Goal: Task Accomplishment & Management: Use online tool/utility

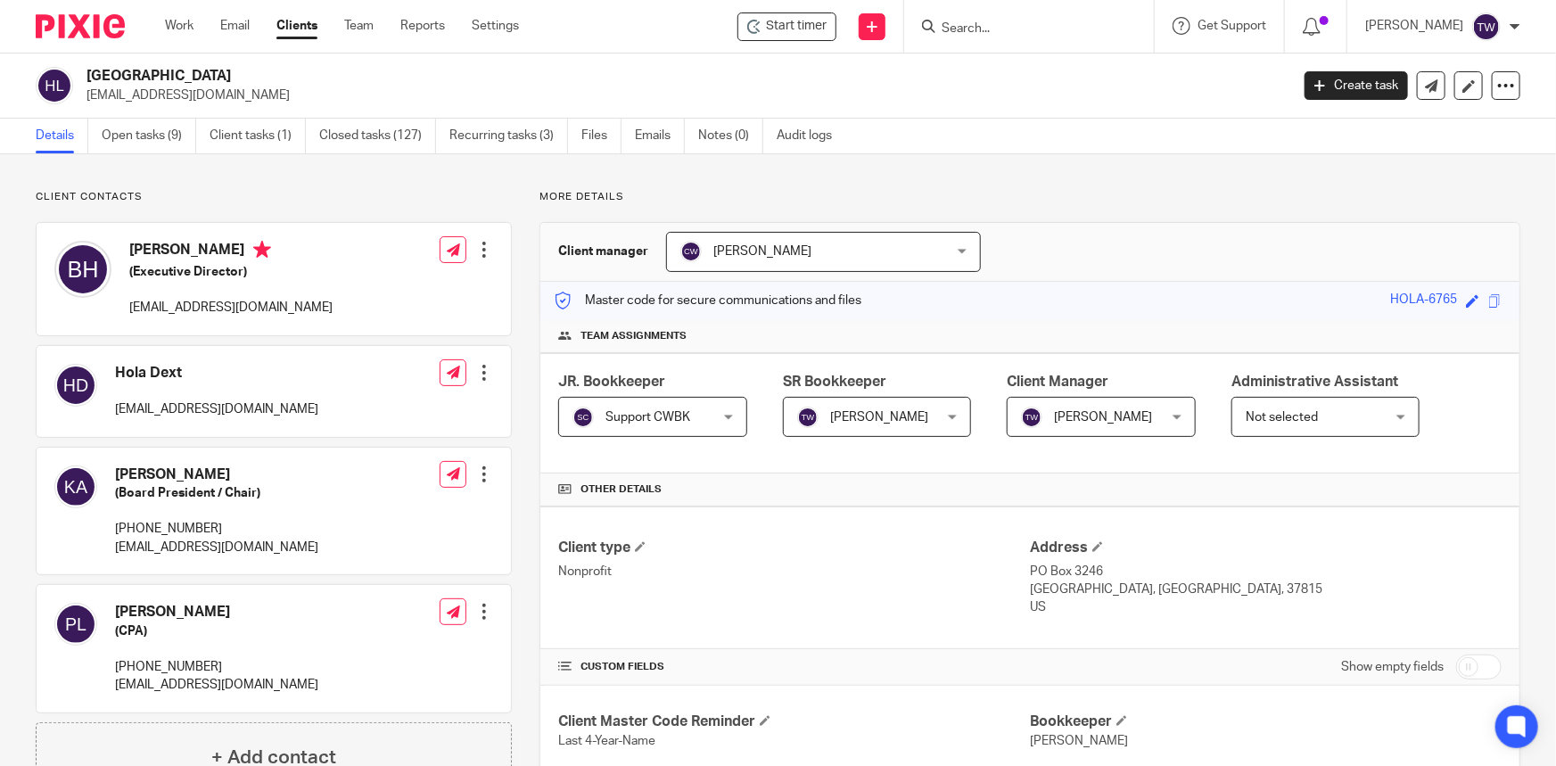
scroll to position [763, 0]
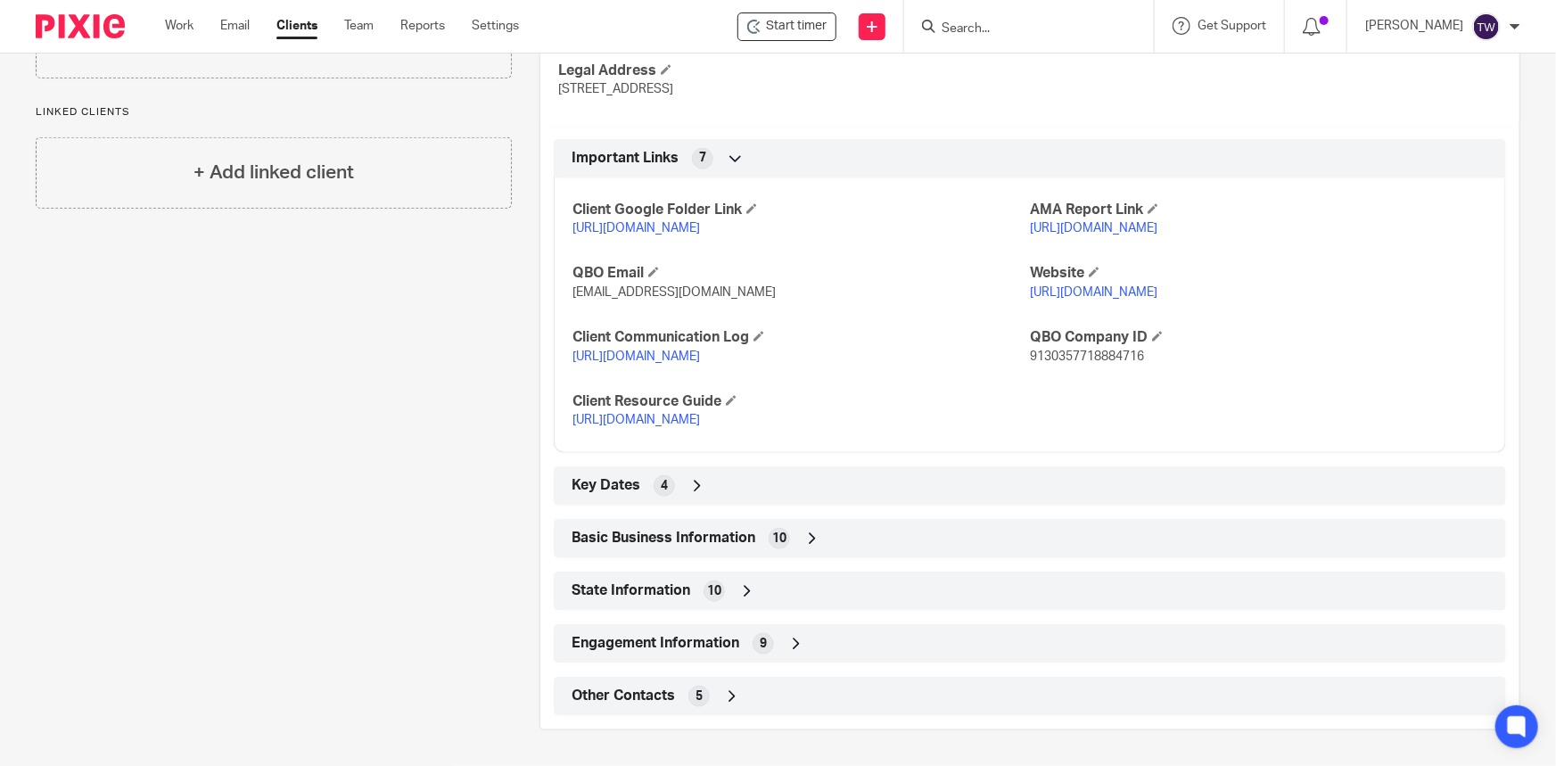
click at [302, 28] on link "Clients" at bounding box center [296, 26] width 41 height 18
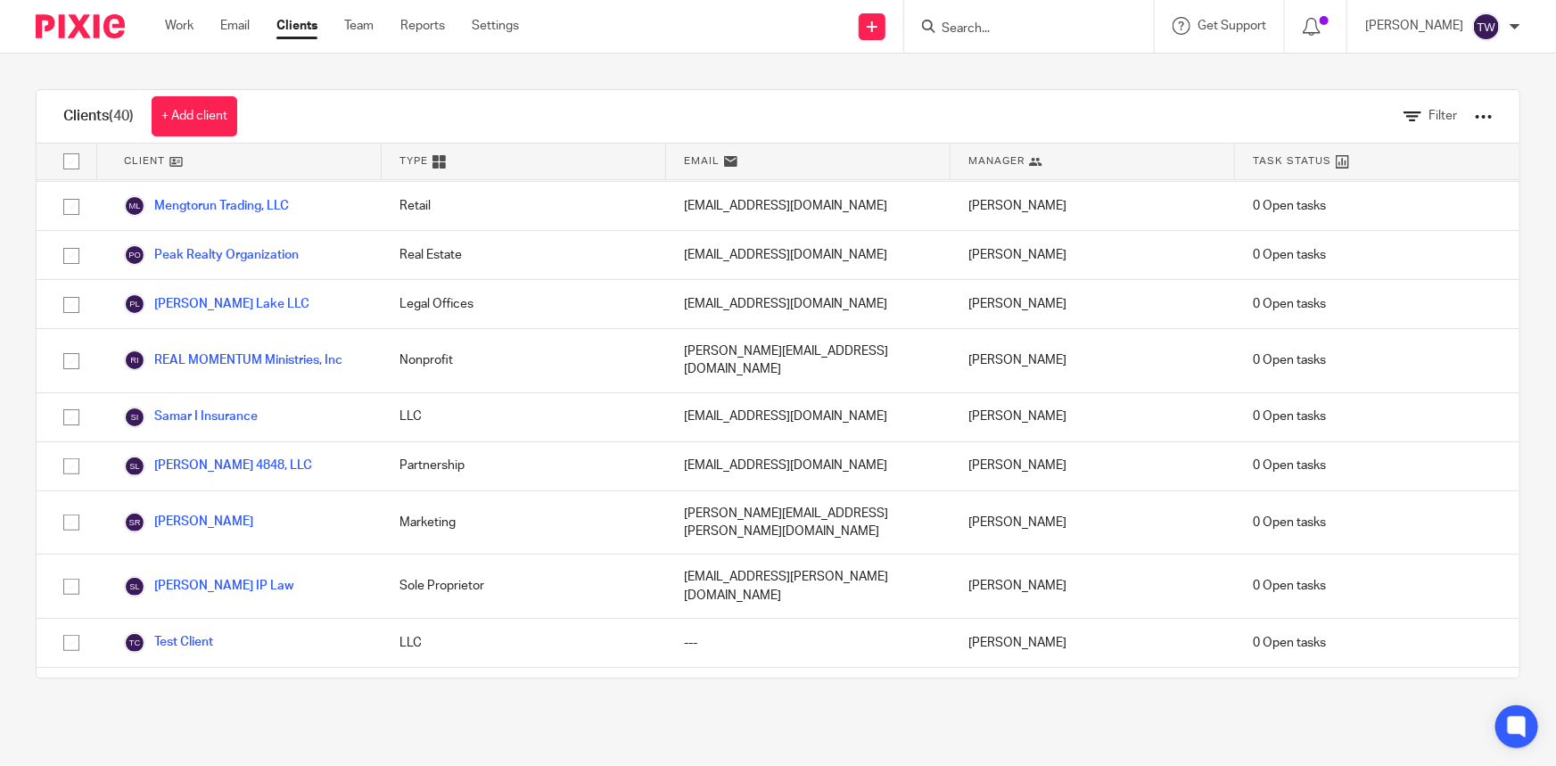
scroll to position [1459, 0]
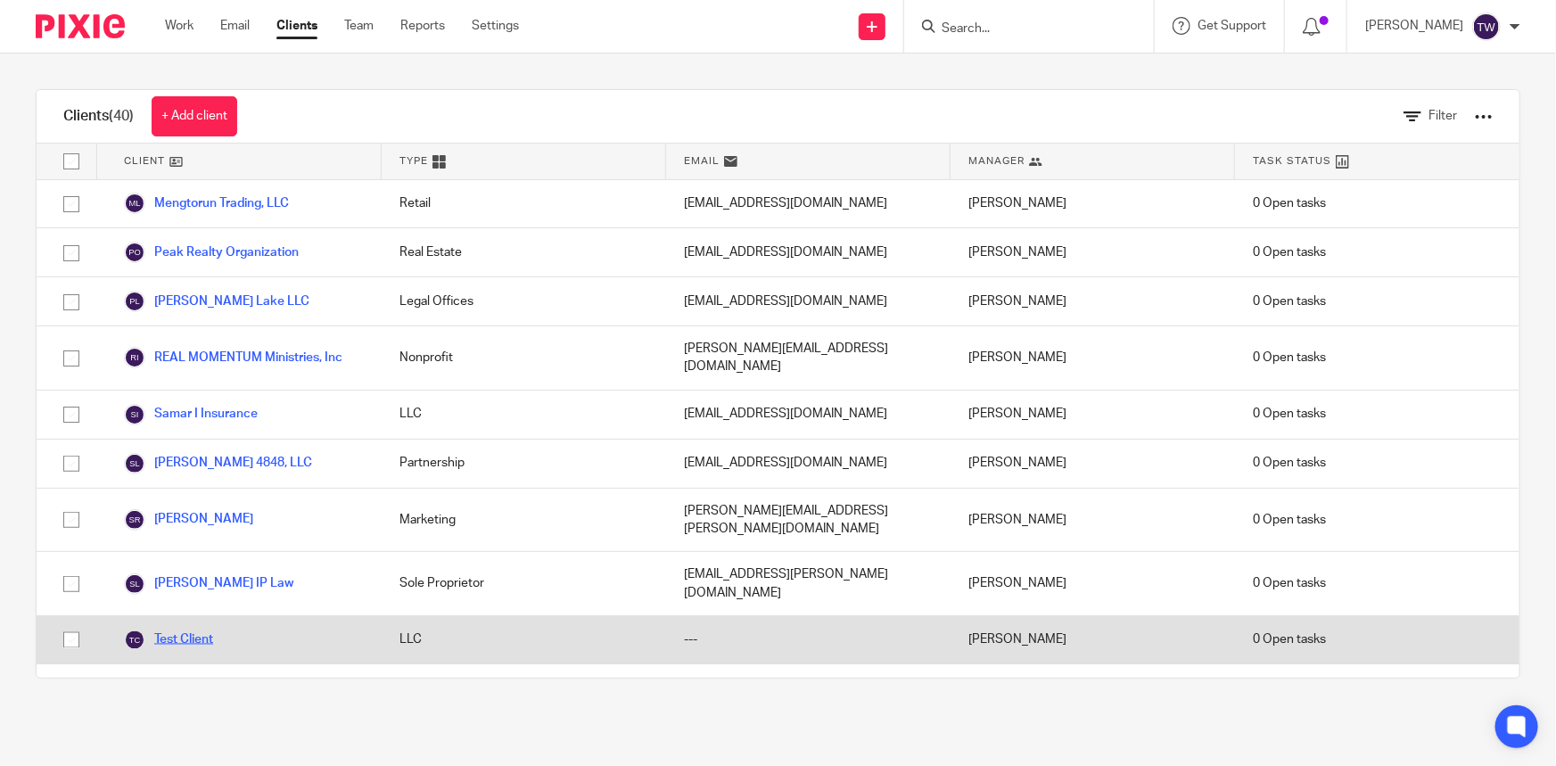
click at [178, 630] on link "Test Client" at bounding box center [168, 640] width 89 height 21
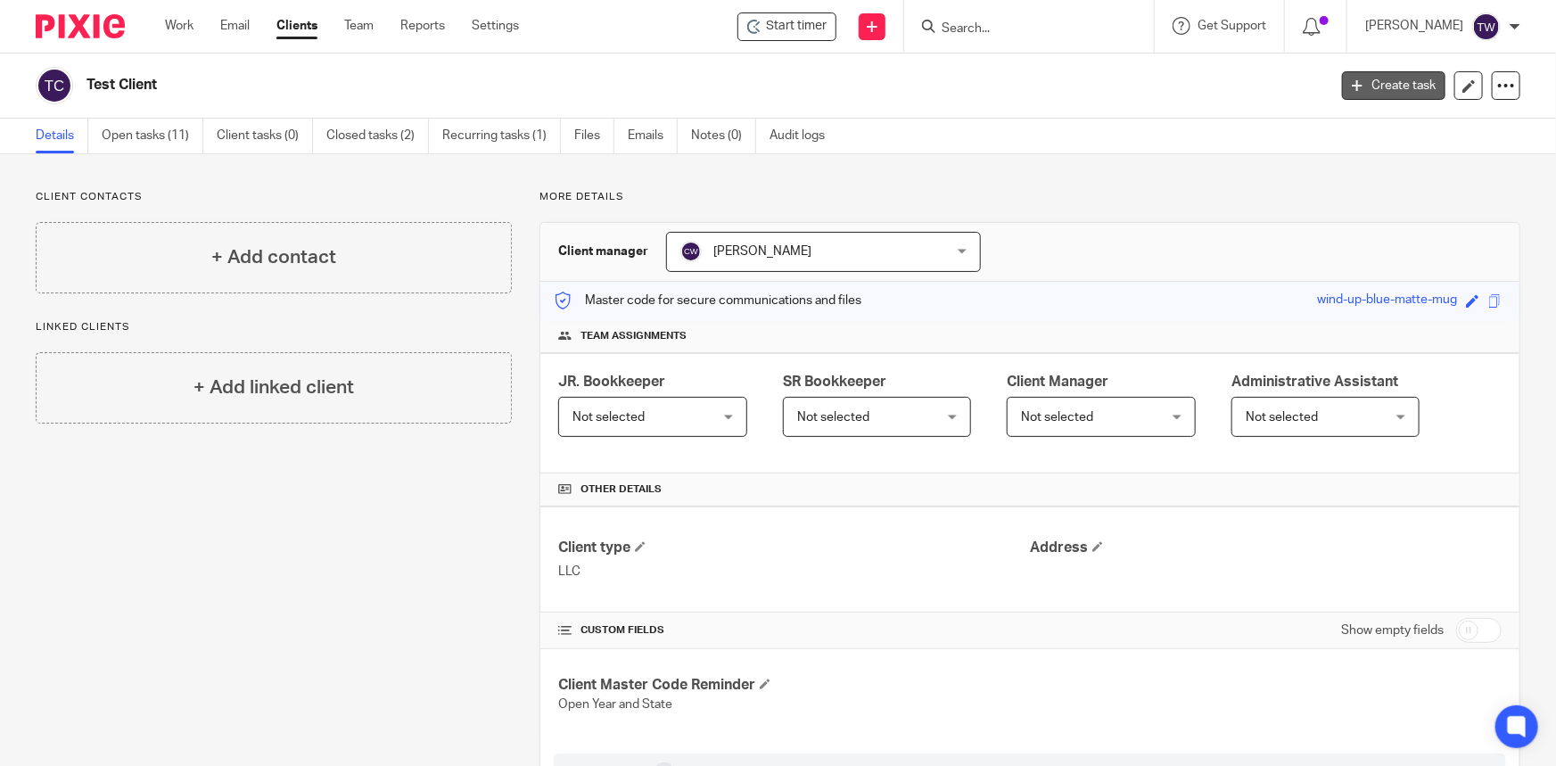
click at [1400, 89] on link "Create task" at bounding box center [1393, 85] width 103 height 29
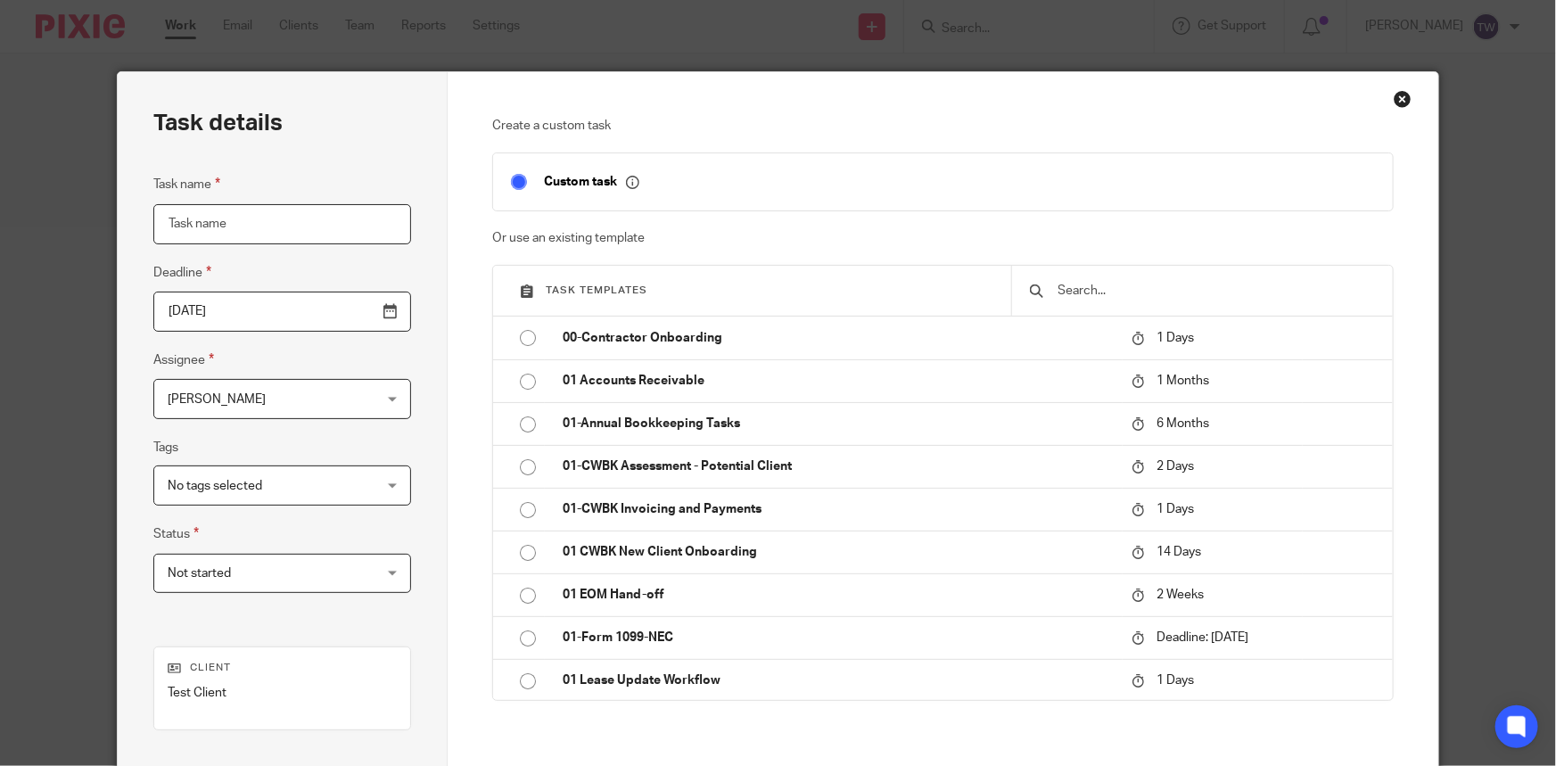
click at [230, 239] on input "Task name" at bounding box center [282, 224] width 258 height 40
drag, startPoint x: 351, startPoint y: 222, endPoint x: 54, endPoint y: 232, distance: 297.2
click at [54, 232] on div "Task details Task name 202412 EOMH Classy Catering Deadline 2025-09-25 Assignee…" at bounding box center [778, 383] width 1556 height 766
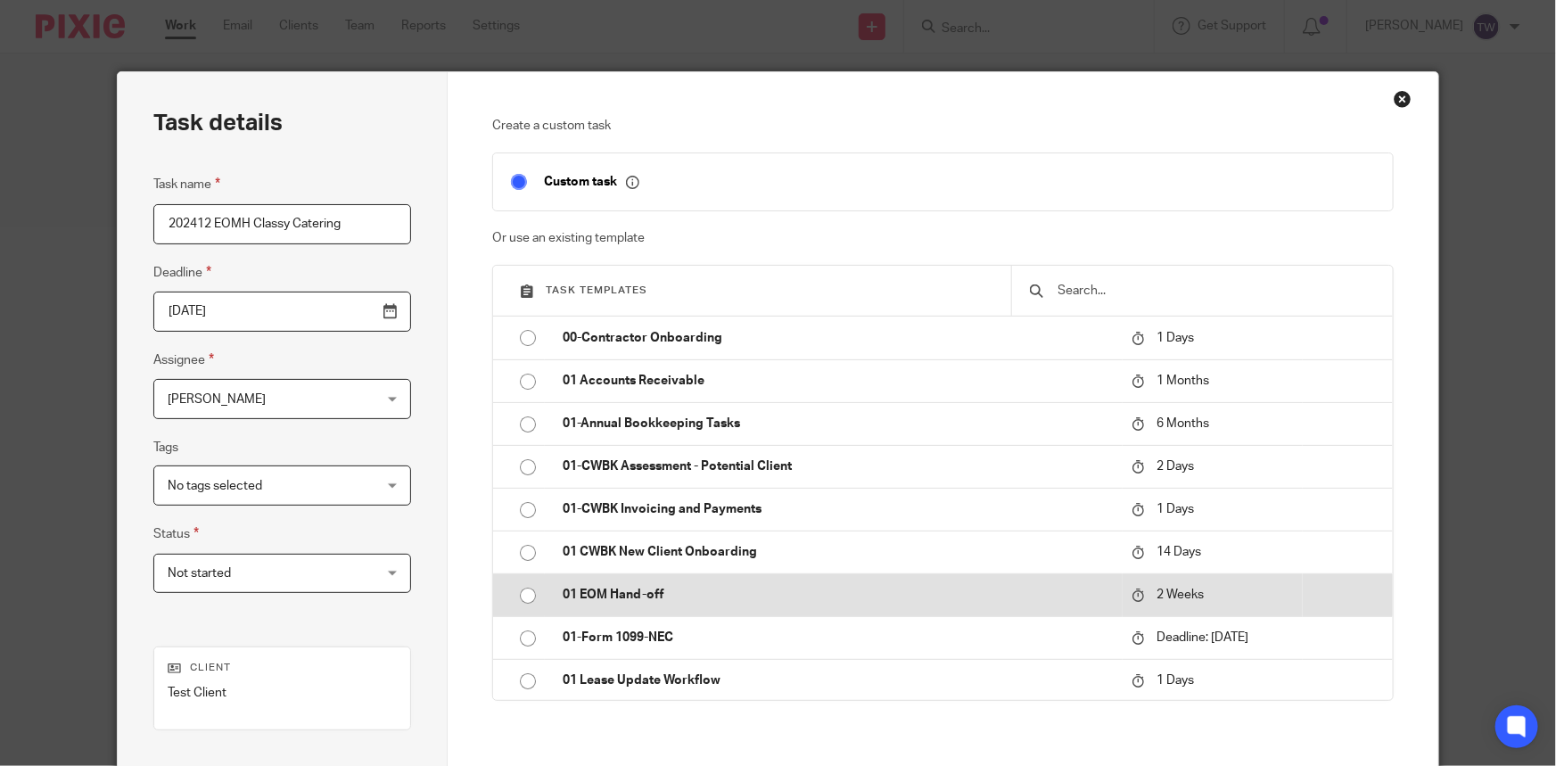
type input "202412 EOMH Classy Catering"
click at [524, 592] on input "radio" at bounding box center [528, 596] width 34 height 34
type input "2025-10-09"
checkbox input "false"
radio input "false"
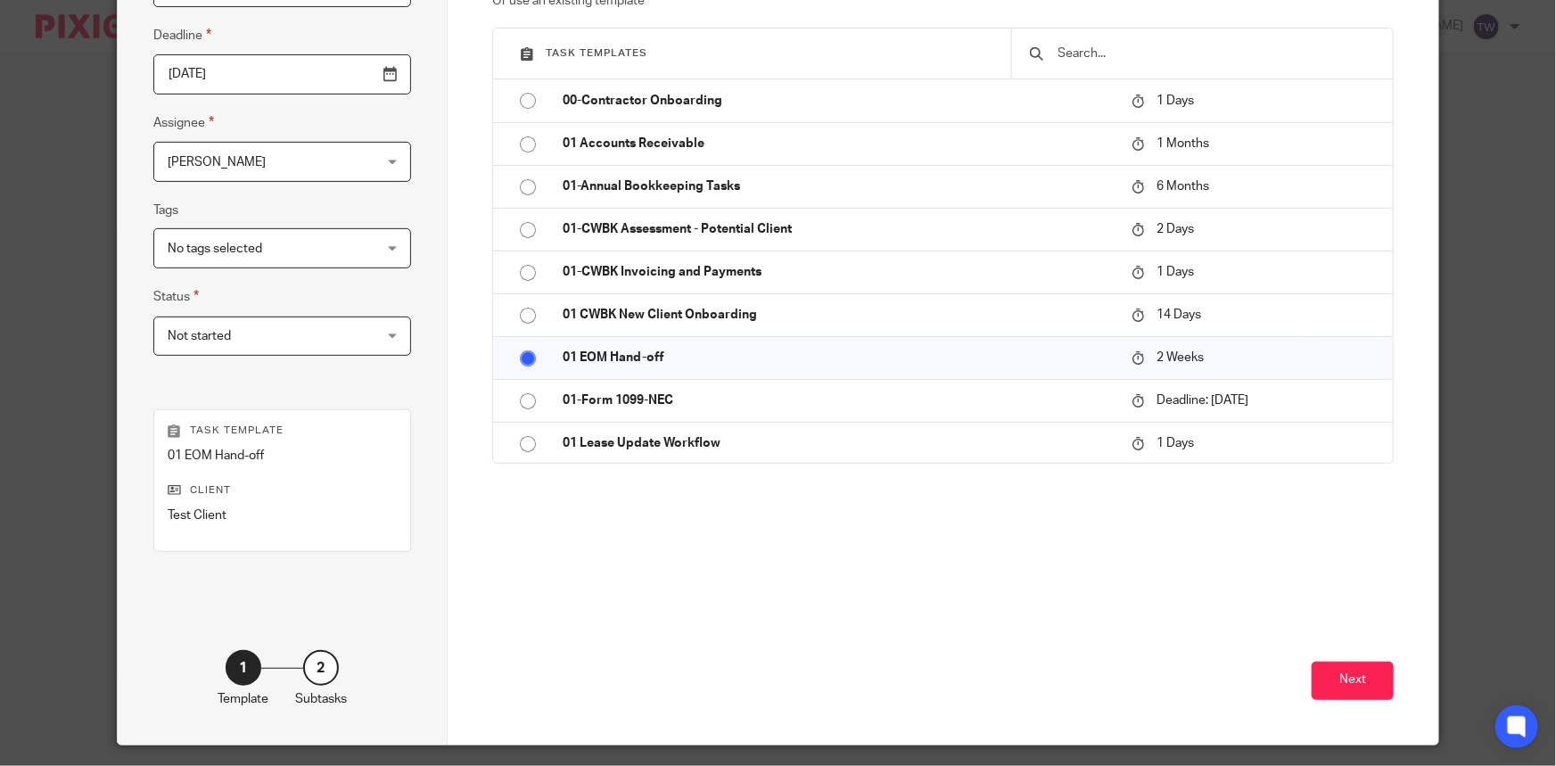
scroll to position [243, 0]
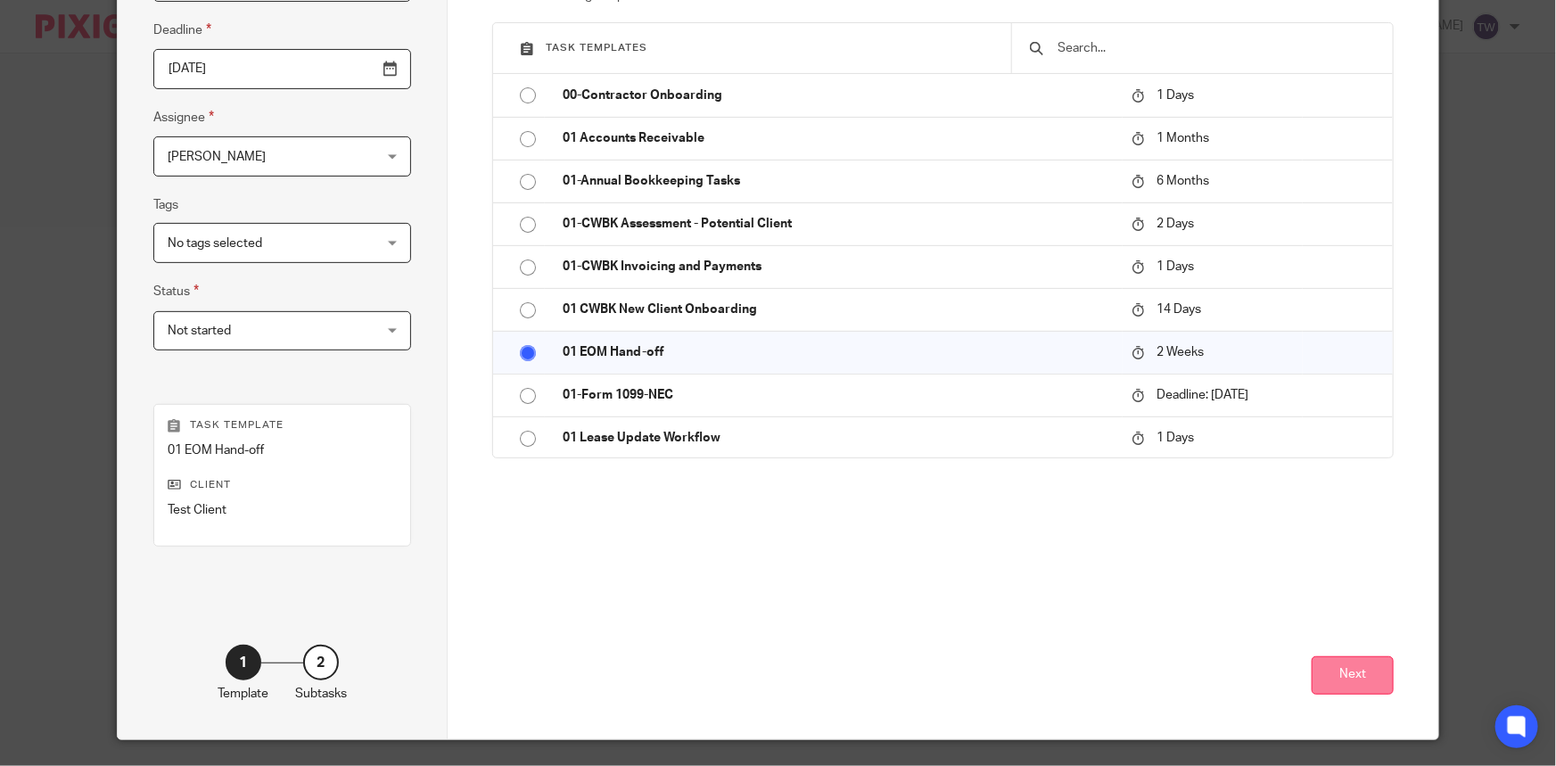
click at [1338, 673] on button "Next" at bounding box center [1353, 675] width 82 height 38
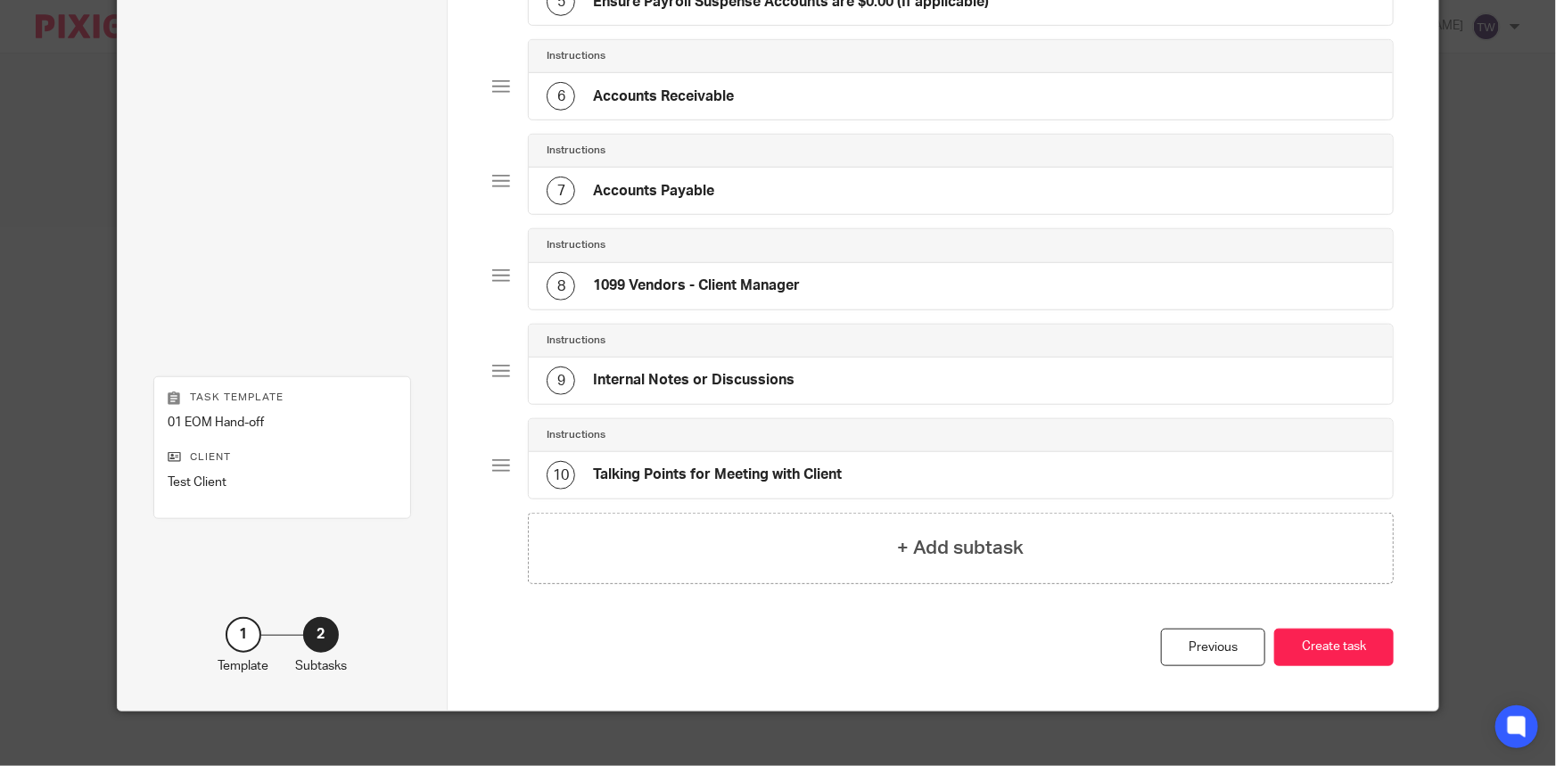
scroll to position [611, 0]
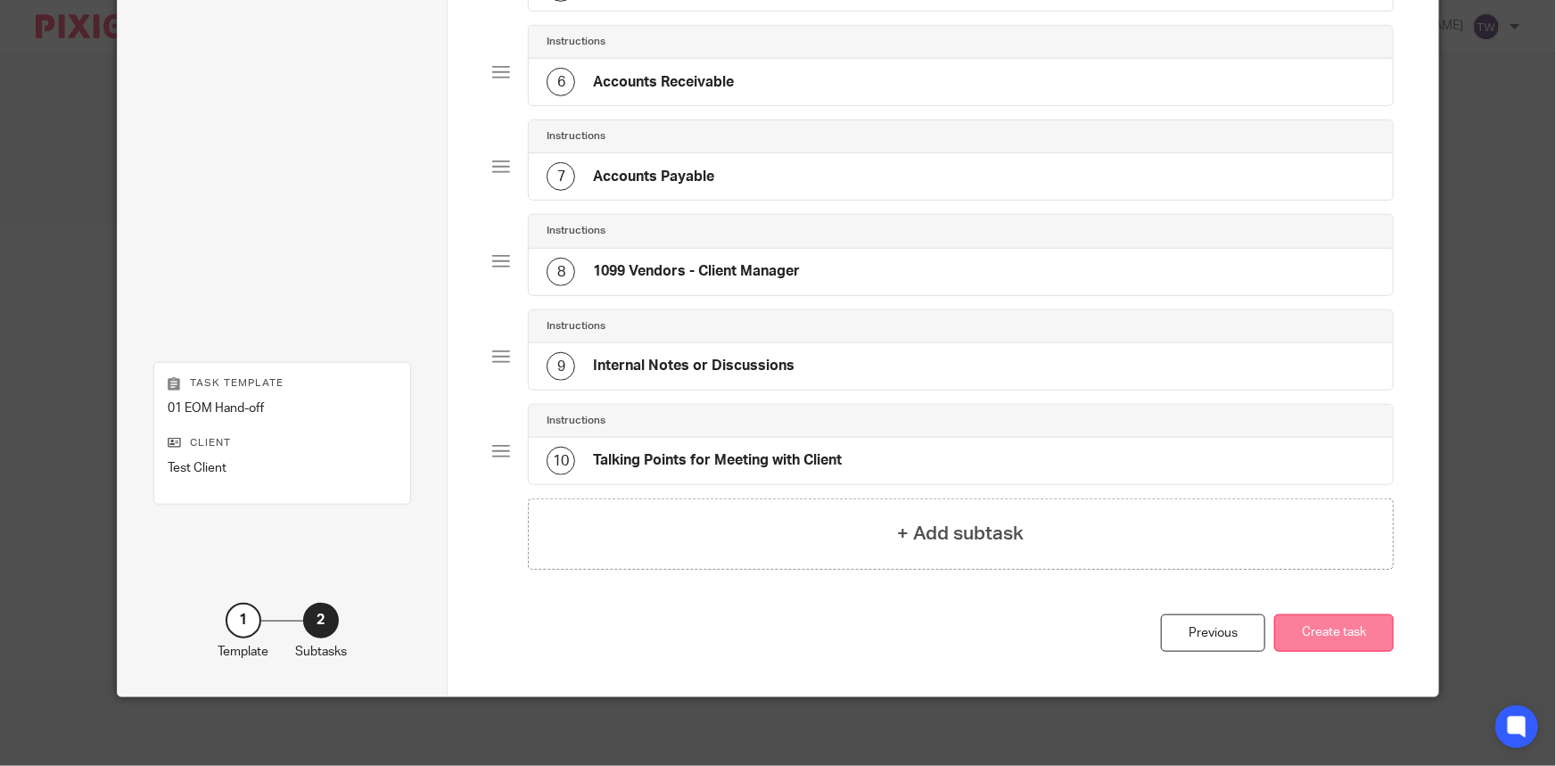
click at [1324, 634] on button "Create task" at bounding box center [1335, 634] width 120 height 38
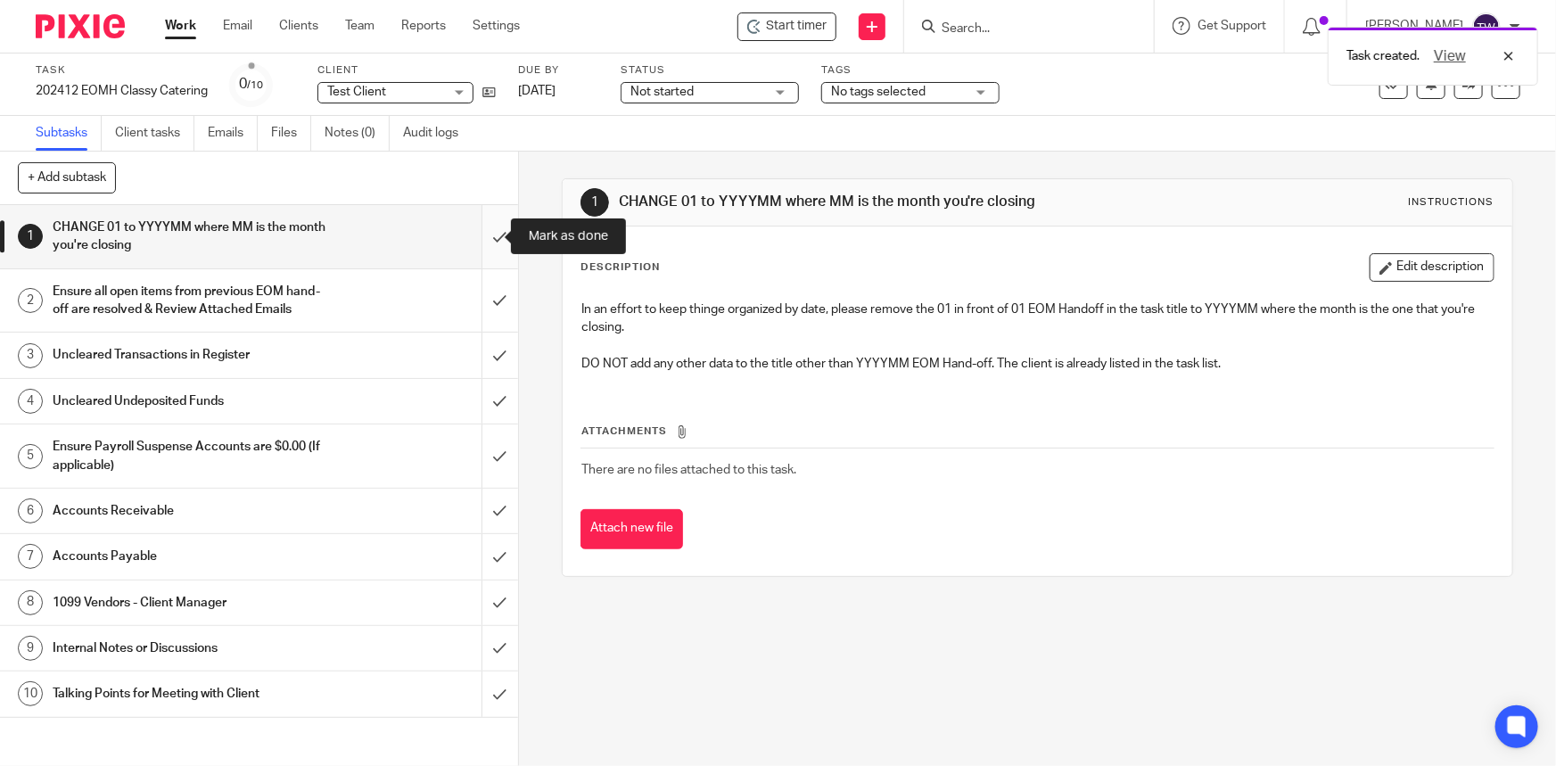
click at [479, 238] on input "submit" at bounding box center [259, 236] width 518 height 63
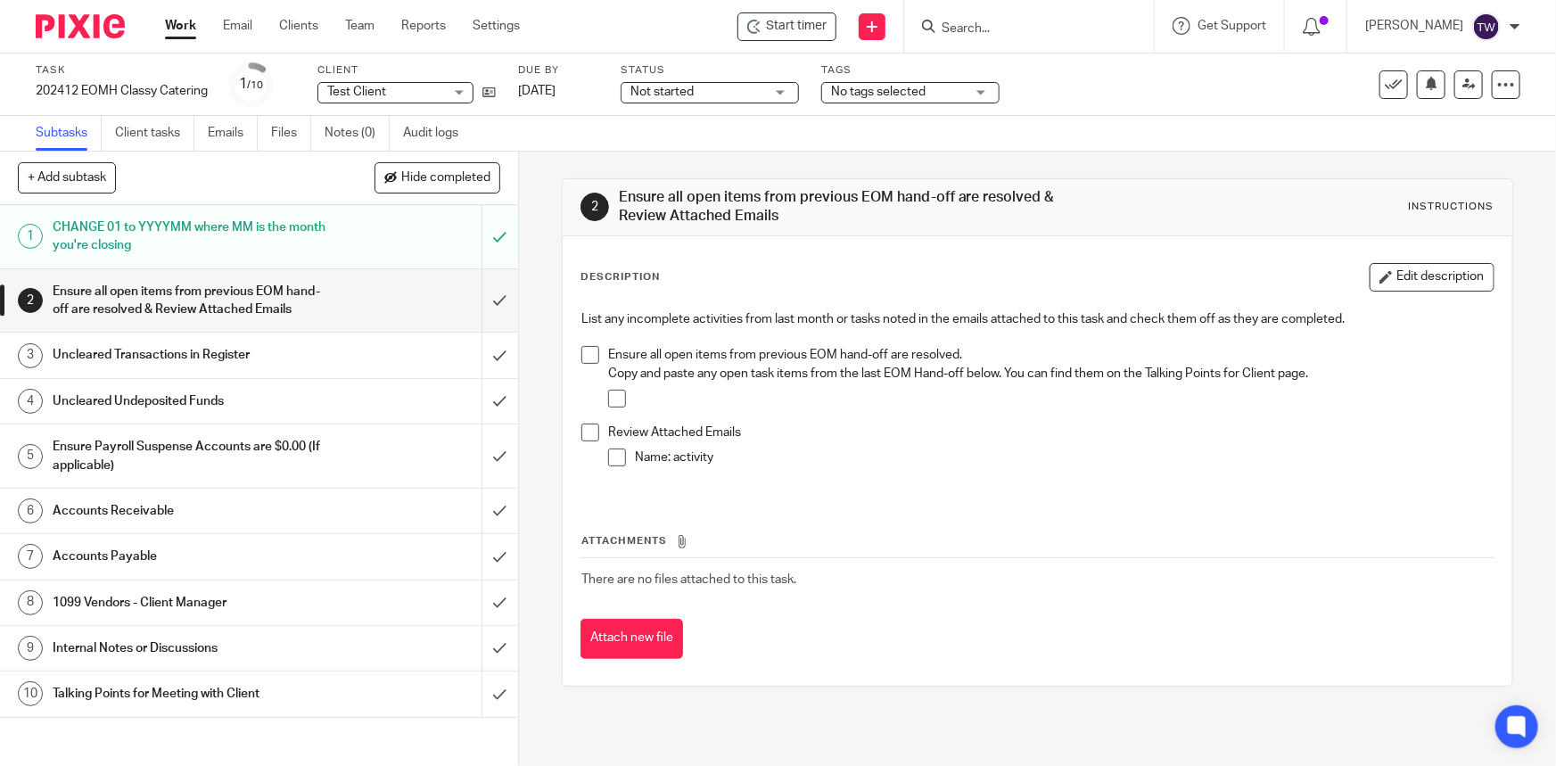
click at [144, 368] on h1 "Uncleared Transactions in Register" at bounding box center [190, 355] width 274 height 27
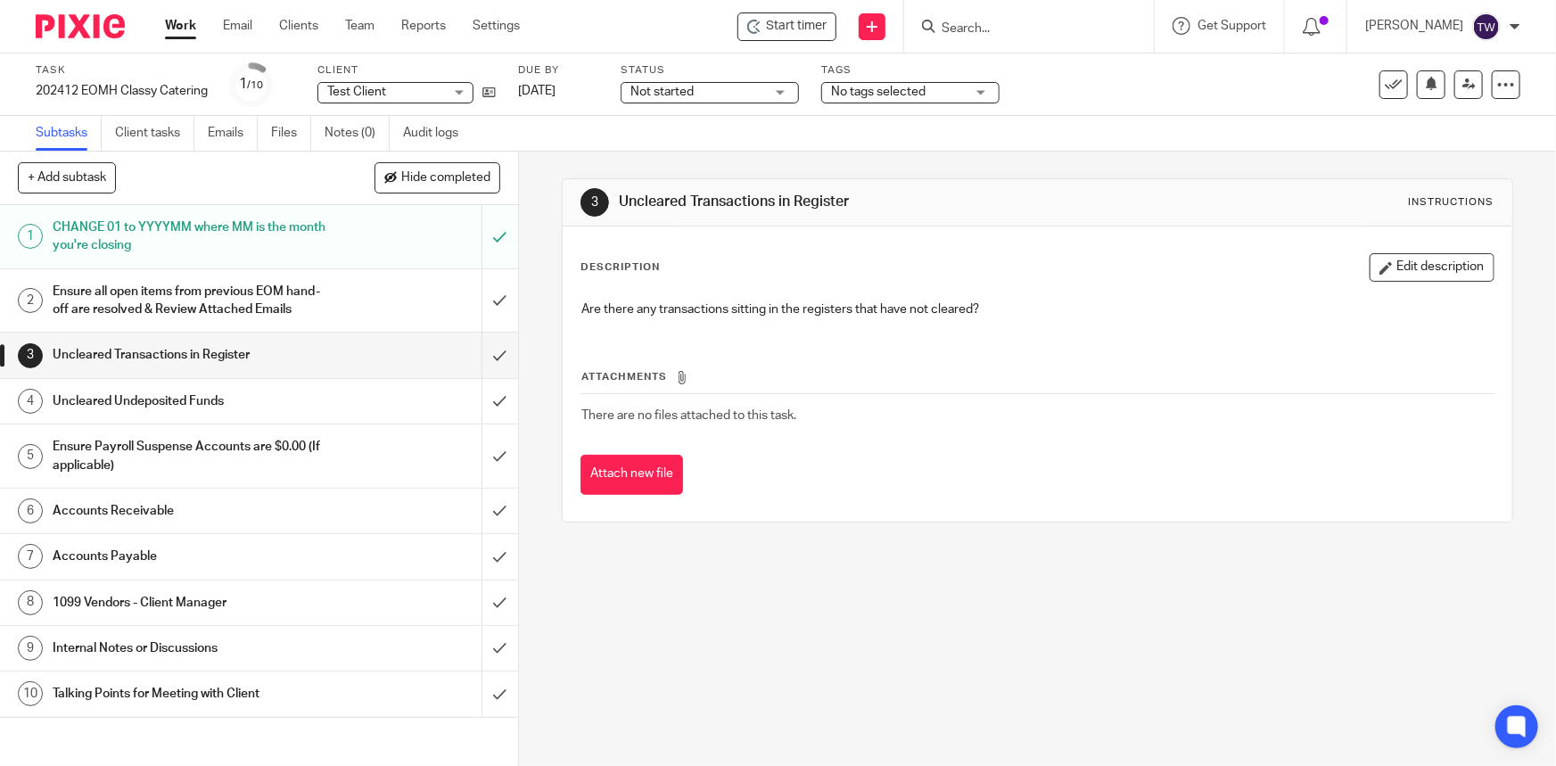
click at [177, 661] on h1 "Internal Notes or Discussions" at bounding box center [190, 648] width 274 height 27
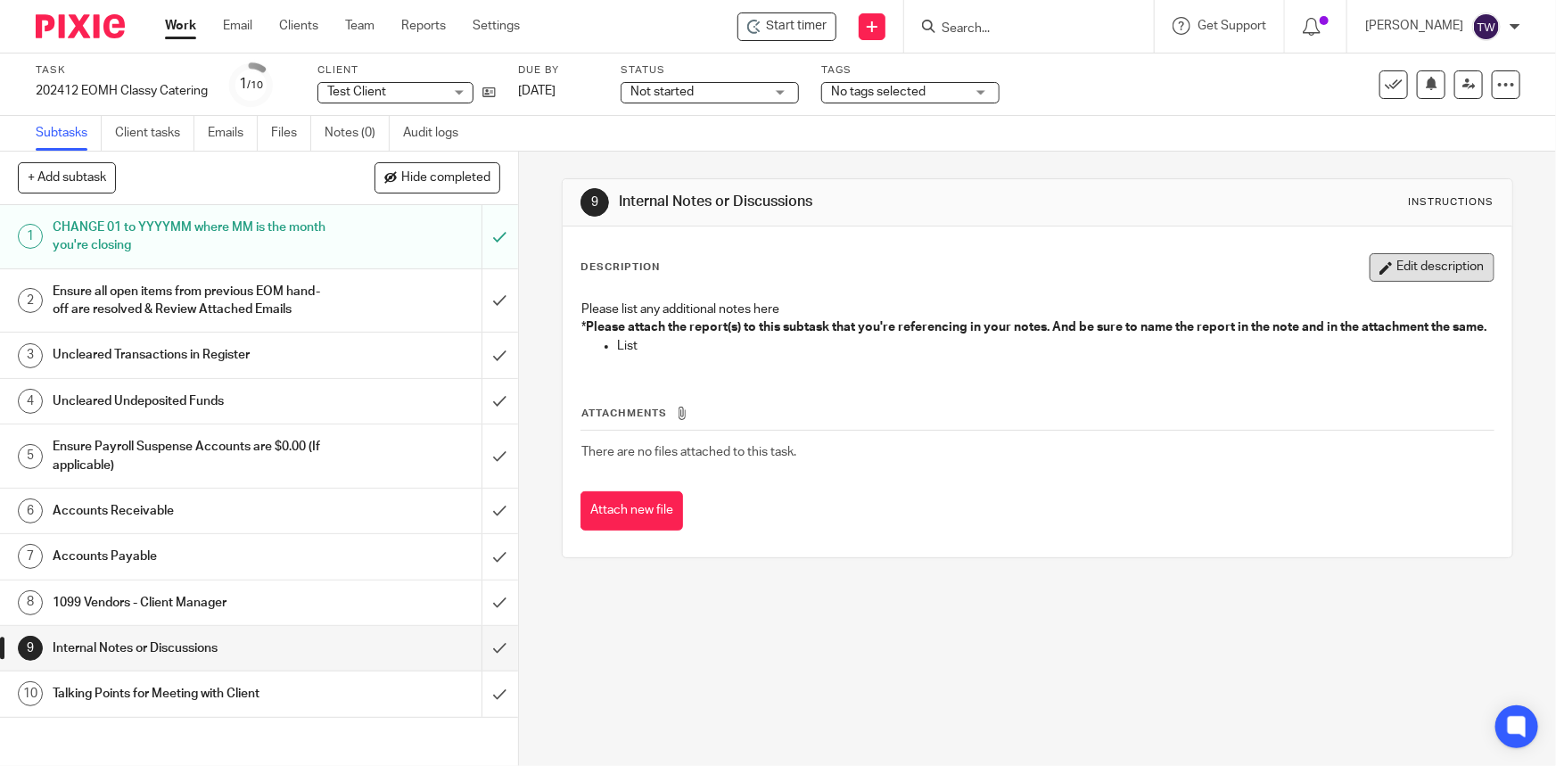
click at [1391, 266] on button "Edit description" at bounding box center [1432, 267] width 125 height 29
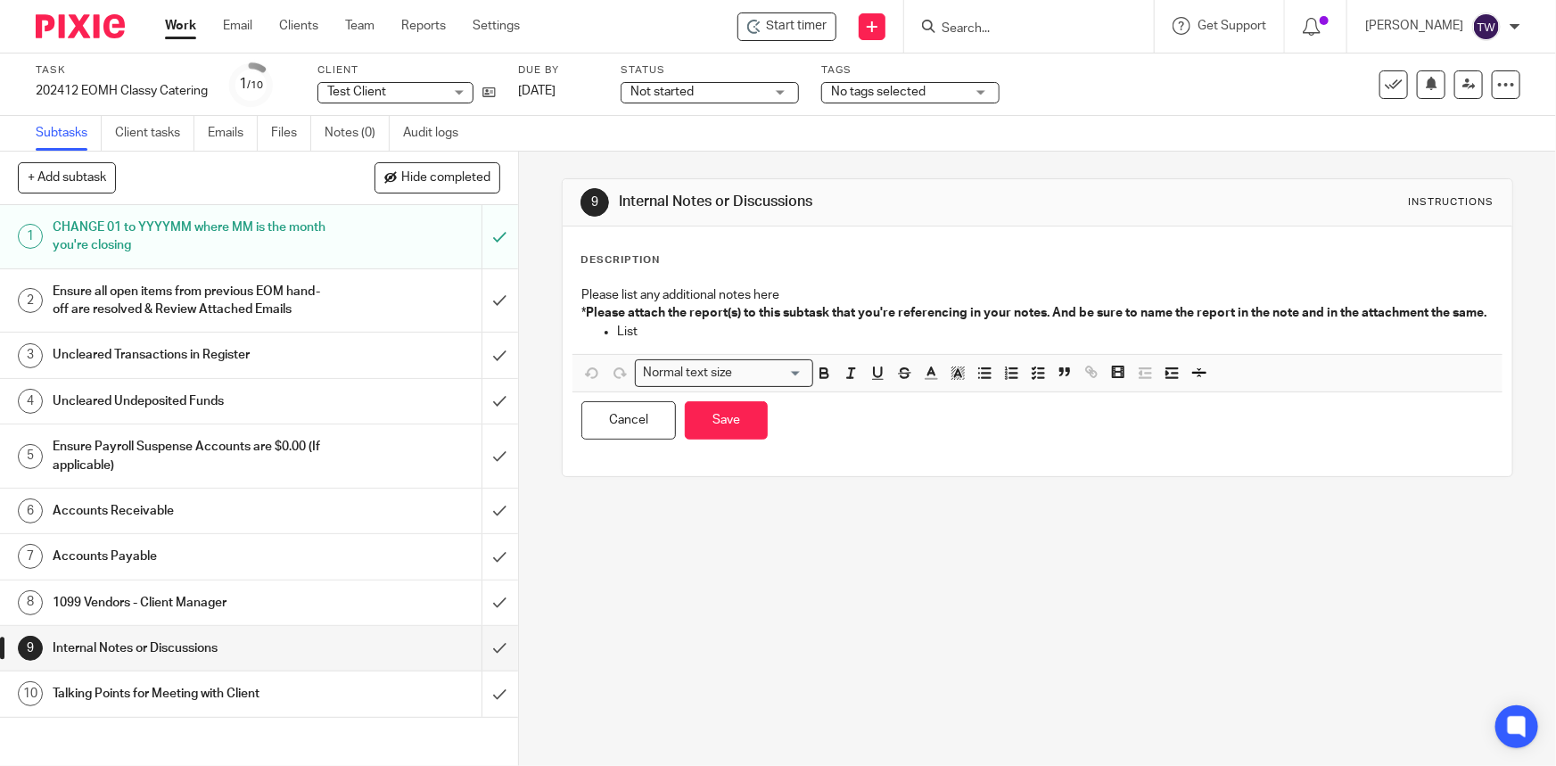
click at [690, 341] on p "List" at bounding box center [1055, 332] width 876 height 18
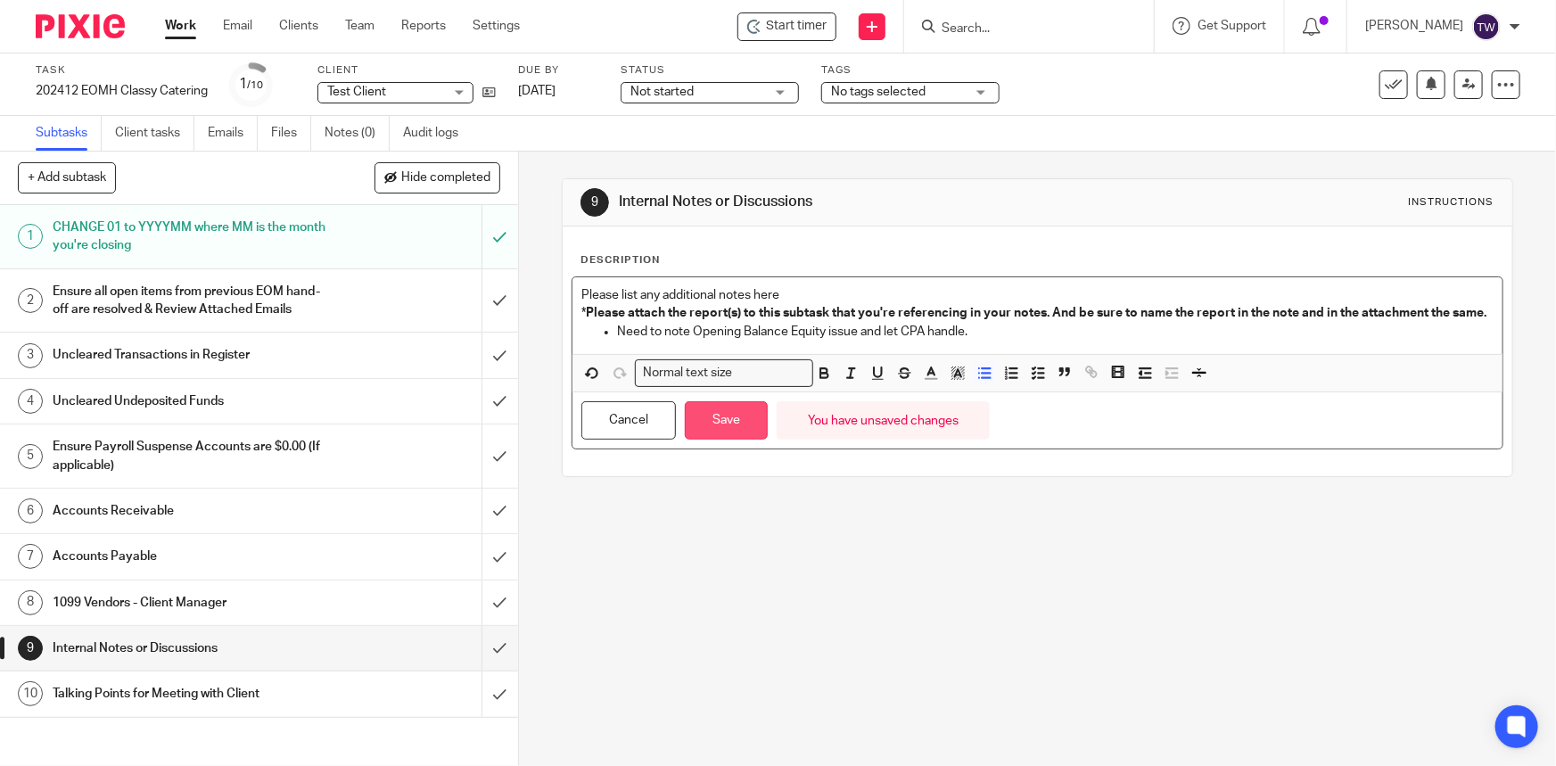
click at [722, 440] on button "Save" at bounding box center [726, 420] width 83 height 38
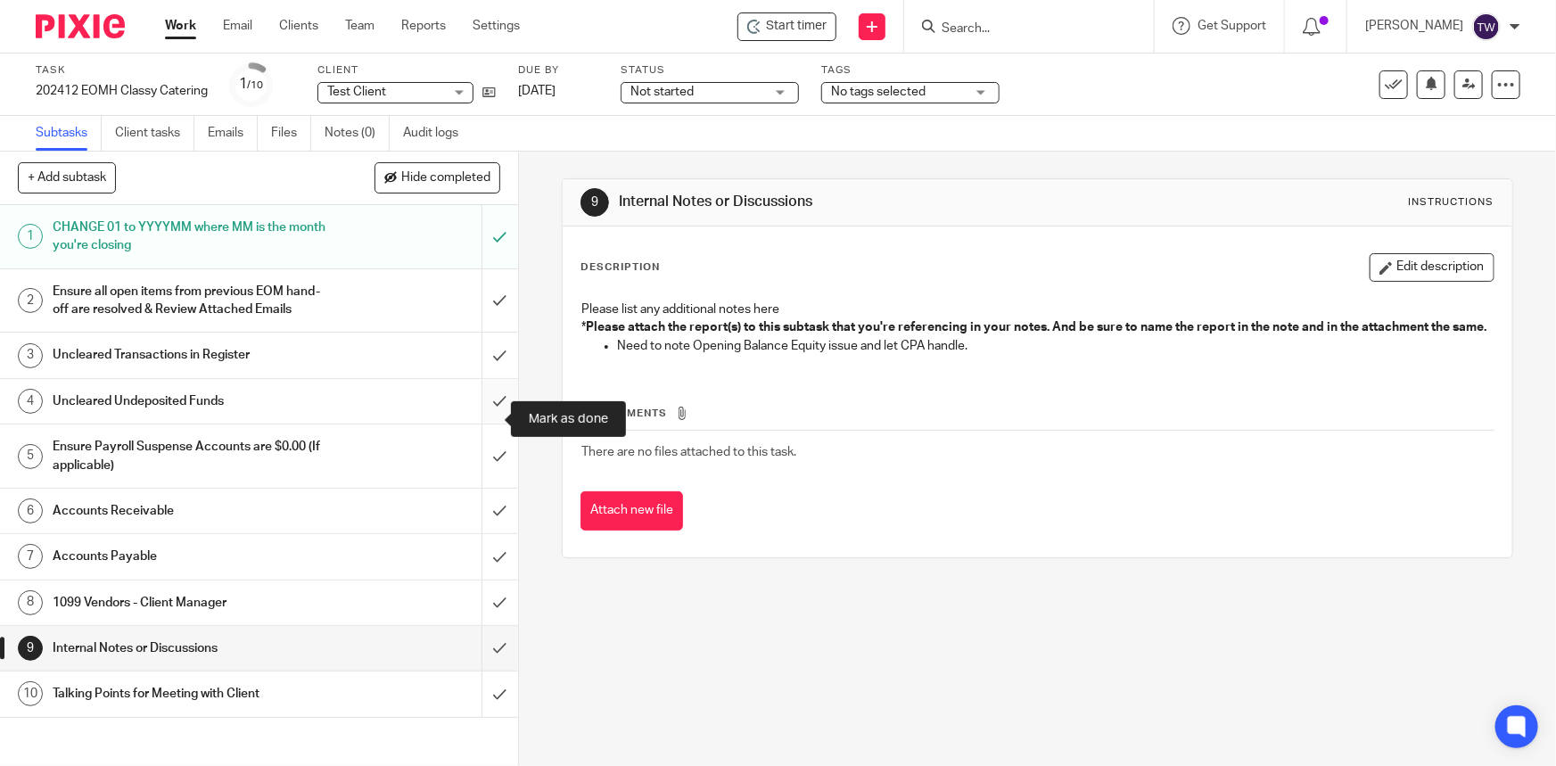
click at [483, 419] on input "submit" at bounding box center [259, 401] width 518 height 45
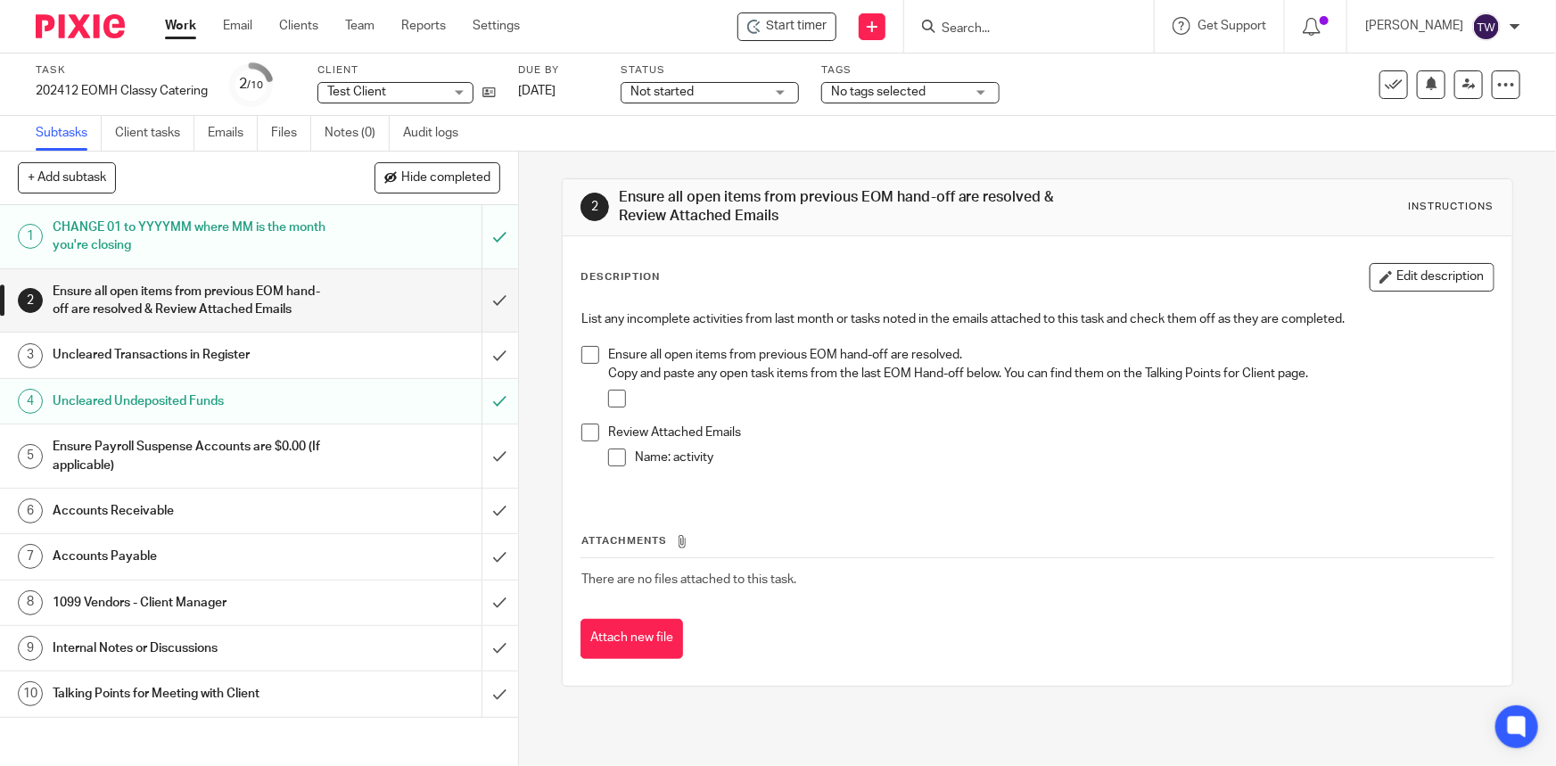
click at [287, 474] on h1 "Ensure Payroll Suspense Accounts are $0.00 (If applicable)" at bounding box center [190, 455] width 274 height 45
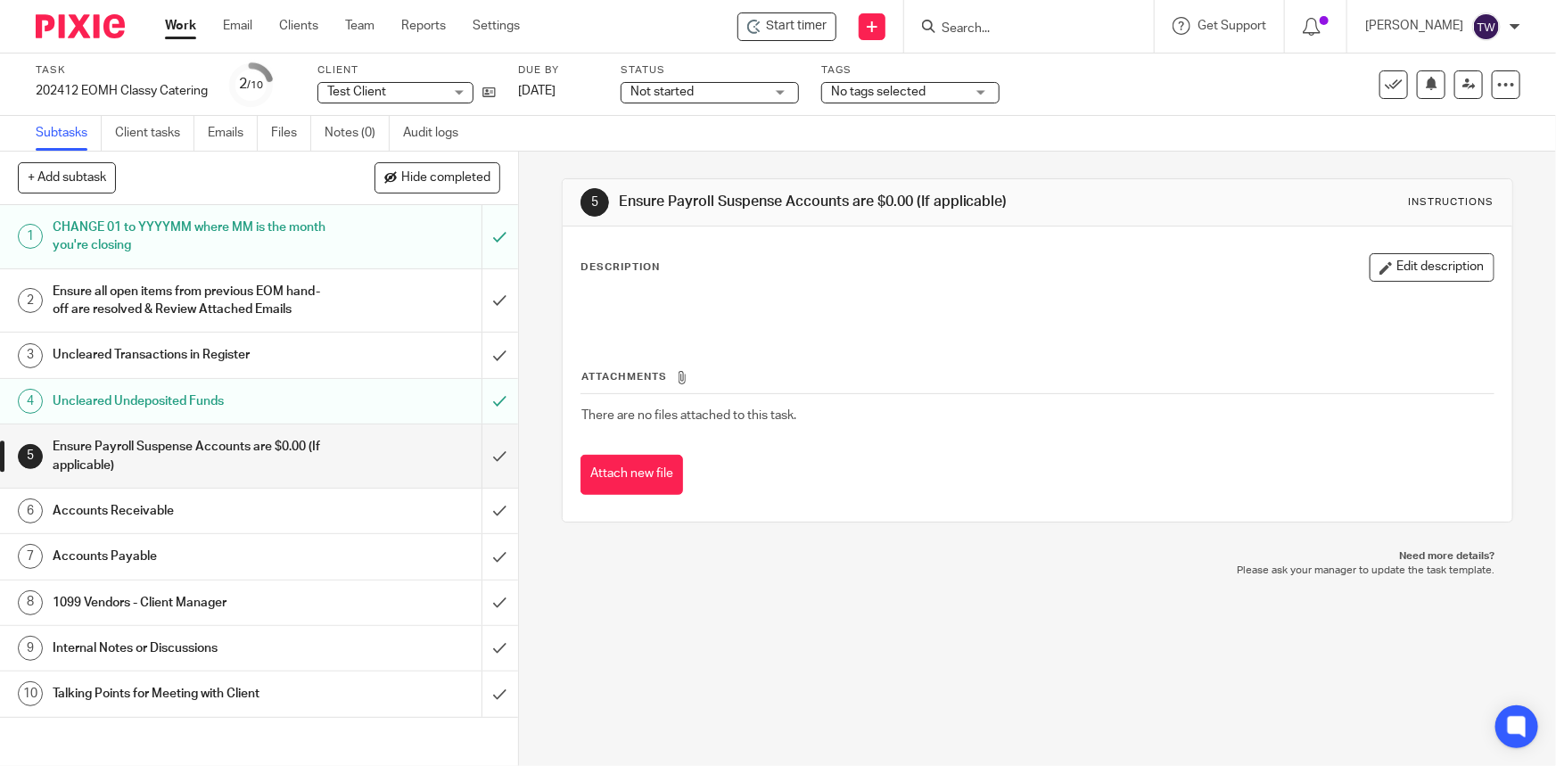
click at [132, 662] on h1 "Internal Notes or Discussions" at bounding box center [190, 648] width 274 height 27
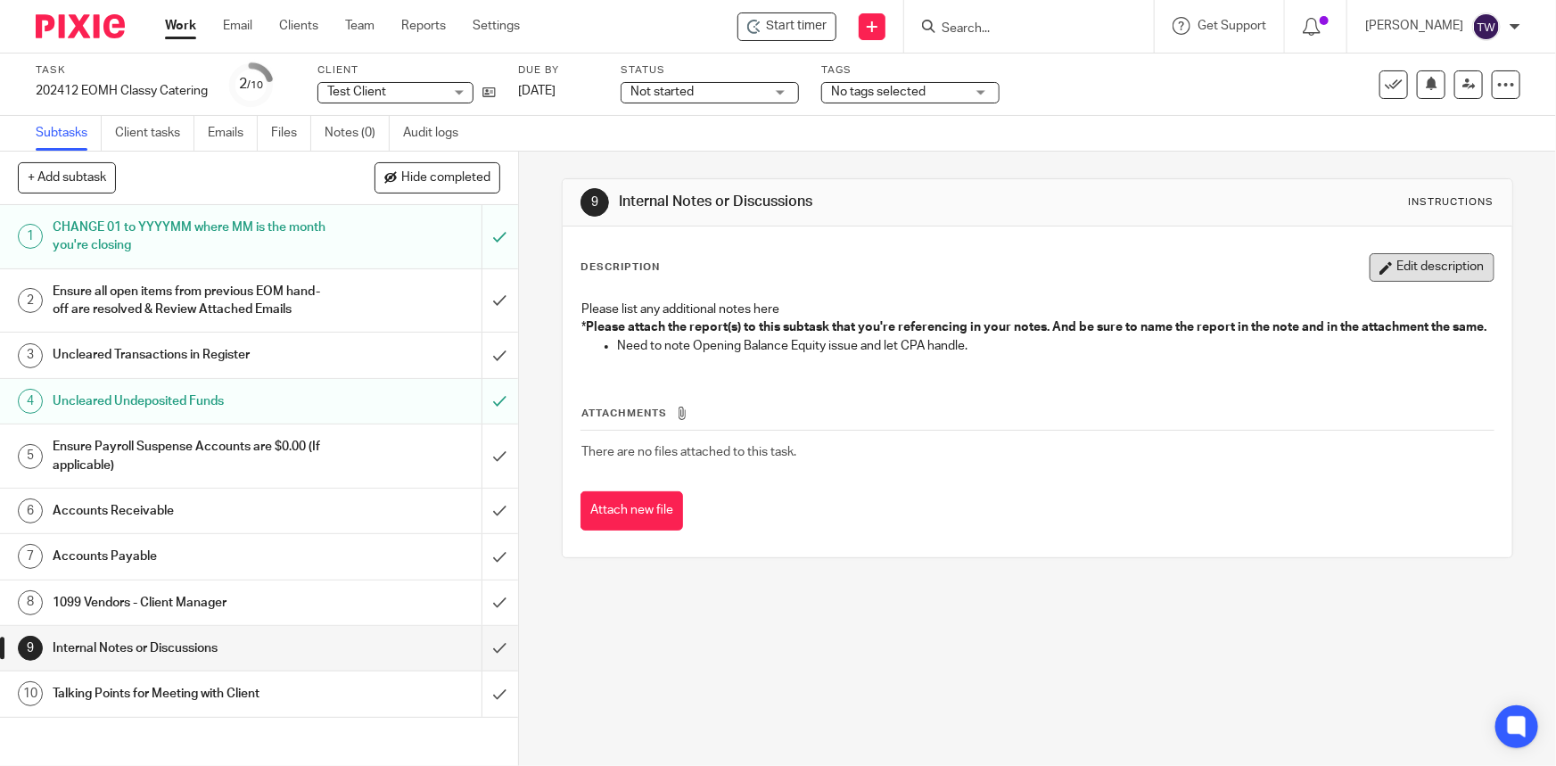
click at [1380, 261] on icon "button" at bounding box center [1386, 267] width 13 height 13
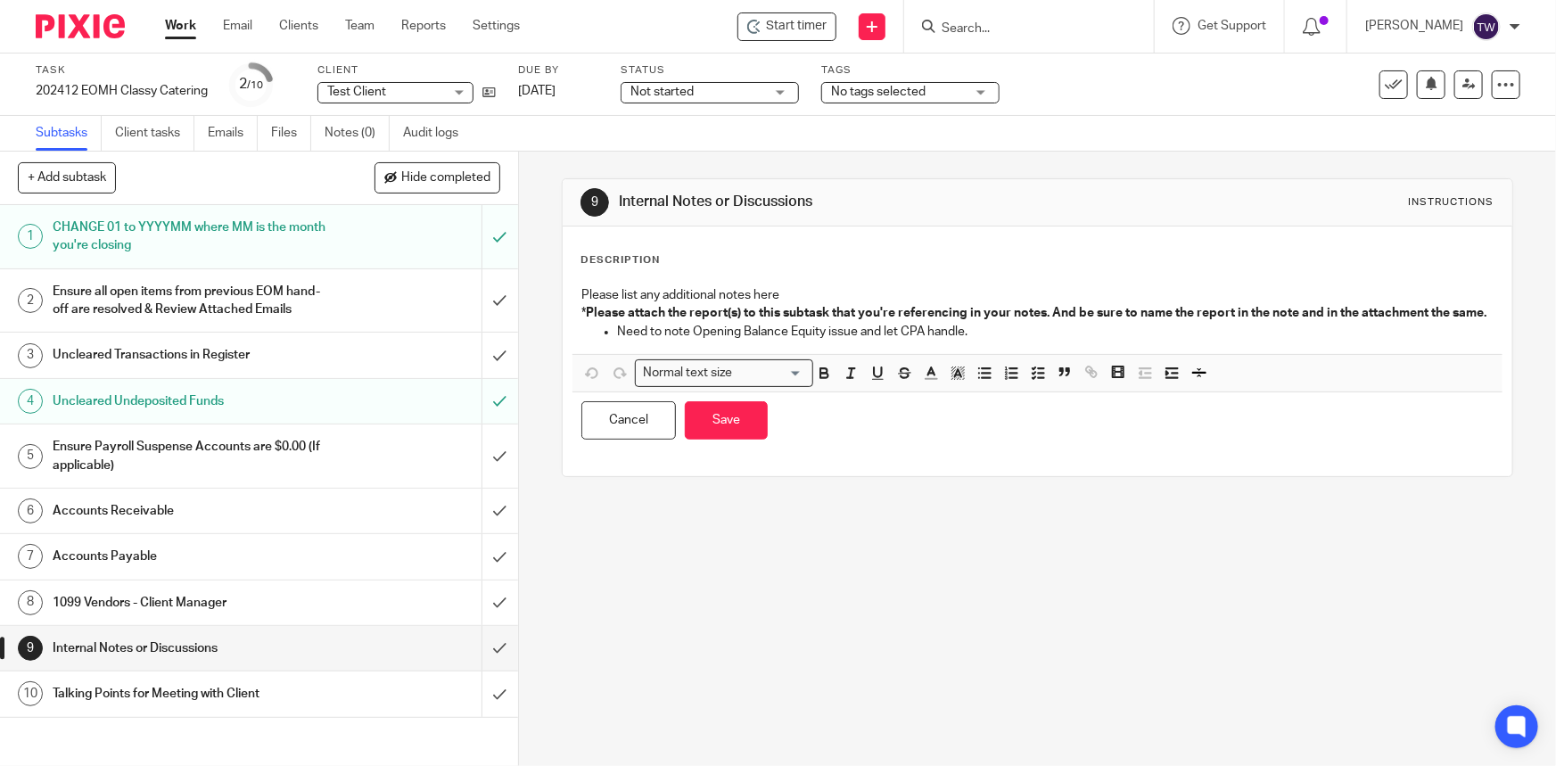
click at [990, 341] on p "Need to note Opening Balance Equity issue and let CPA handle." at bounding box center [1055, 332] width 876 height 18
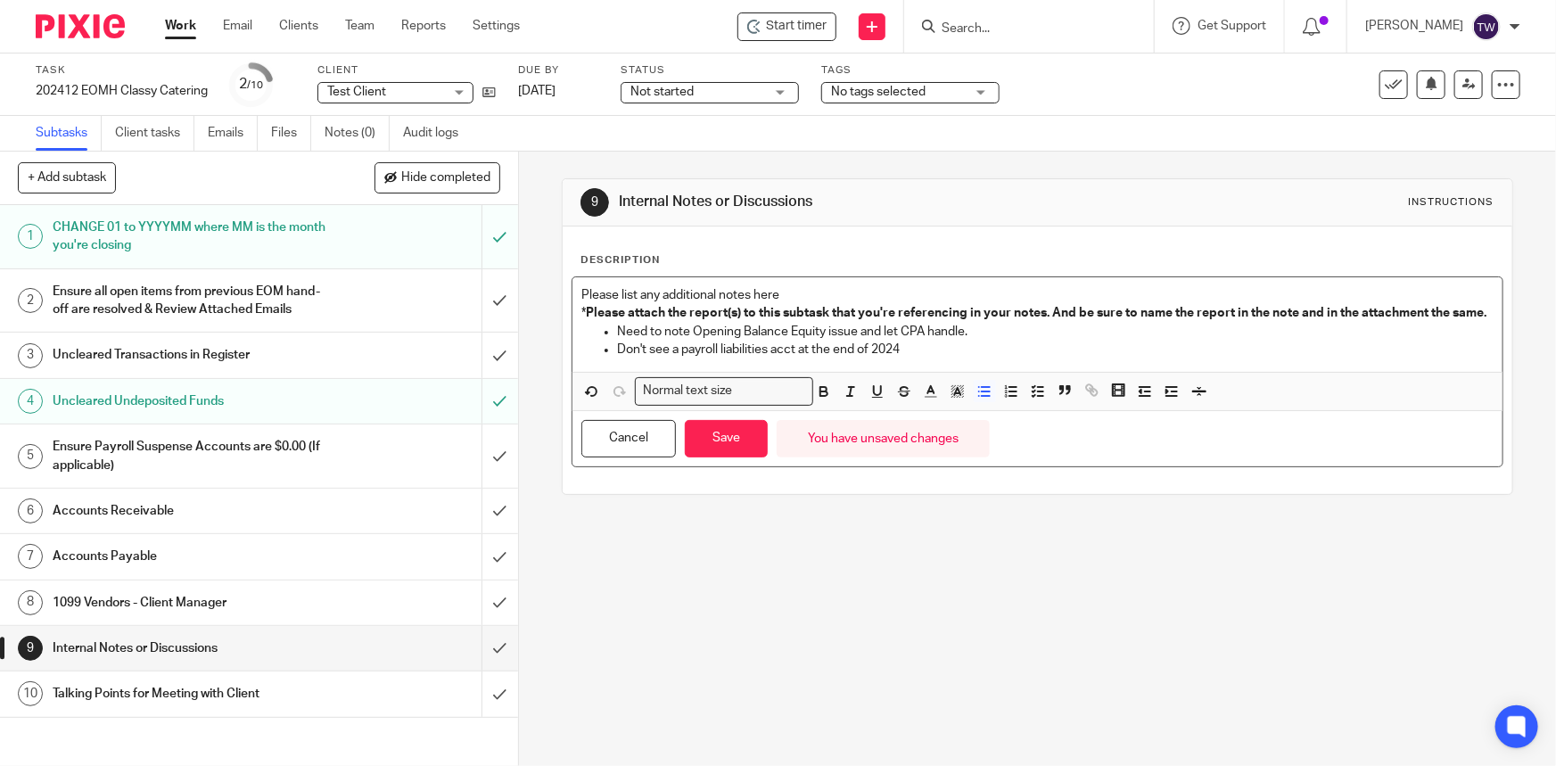
click at [908, 359] on p "Don't see a payroll liabilities acct at the end of 2024" at bounding box center [1055, 350] width 876 height 18
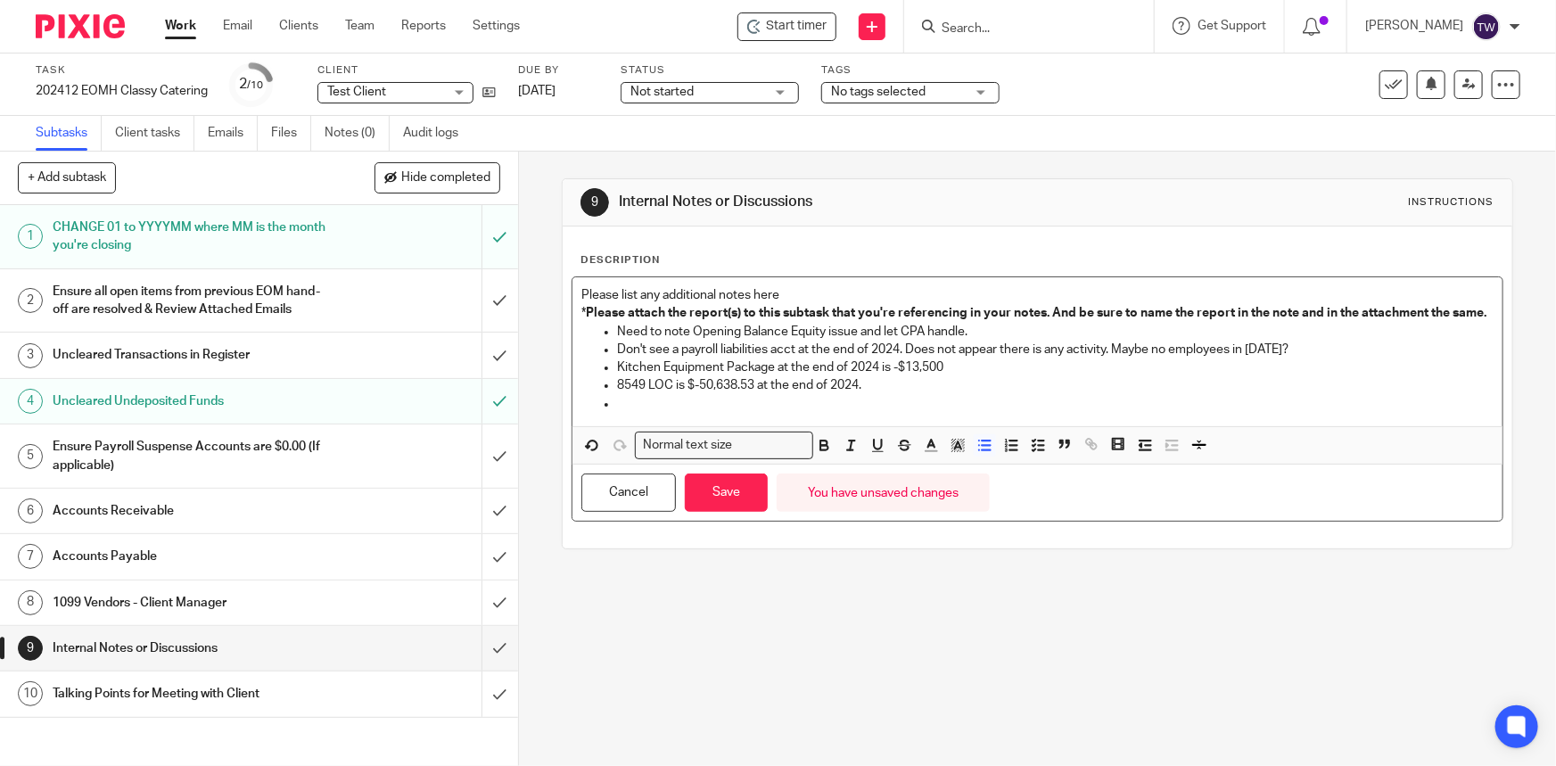
click at [854, 341] on p "Need to note Opening Balance Equity issue and let CPA handle." at bounding box center [1055, 332] width 876 height 18
click at [873, 394] on p "8549 LOC is $-50,638.53 at the end of 2024." at bounding box center [1055, 385] width 876 height 18
click at [631, 413] on p at bounding box center [1055, 404] width 876 height 18
click at [93, 524] on h1 "Accounts Receivable" at bounding box center [190, 511] width 274 height 27
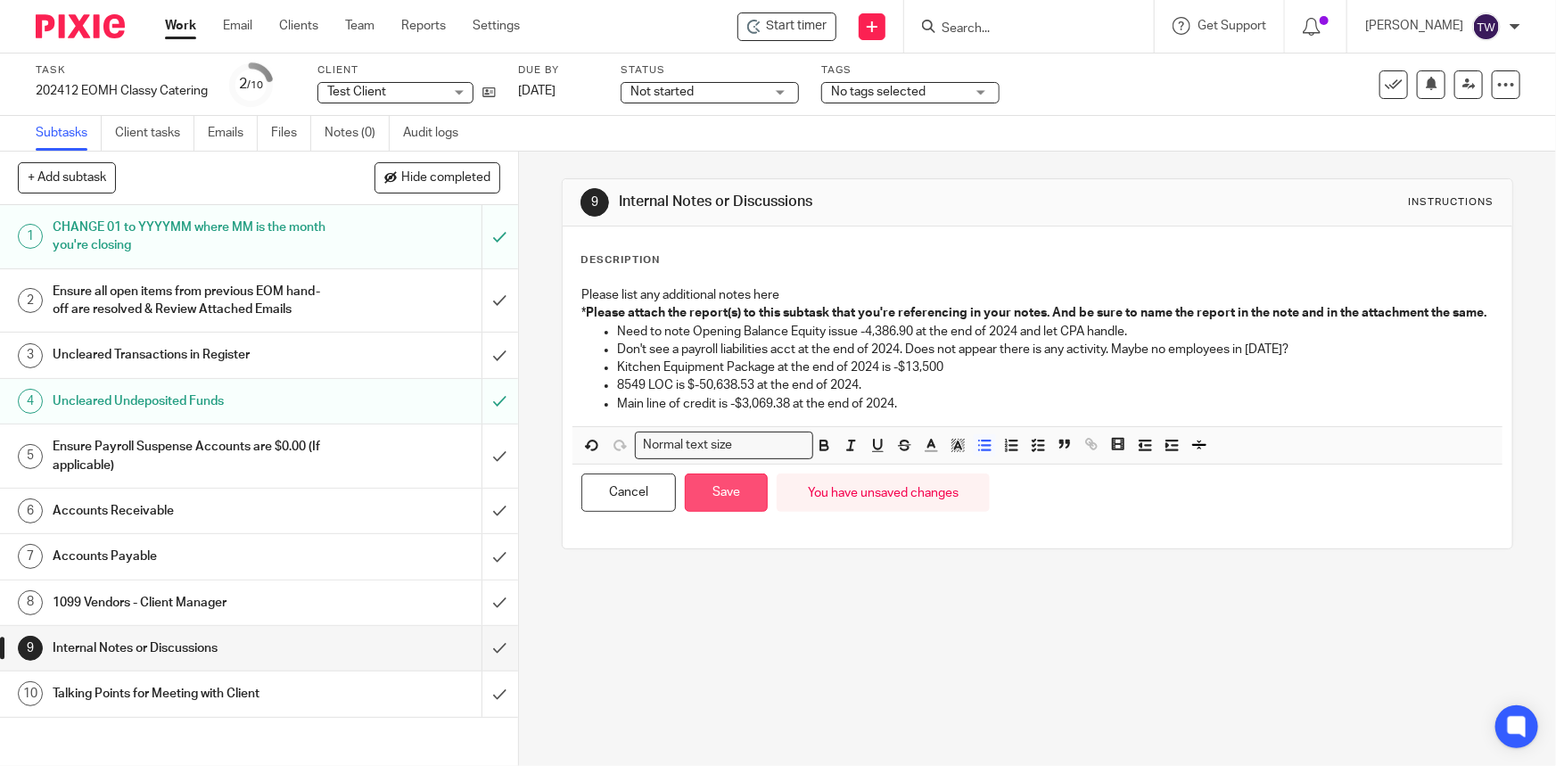
click at [729, 510] on button "Save" at bounding box center [726, 493] width 83 height 38
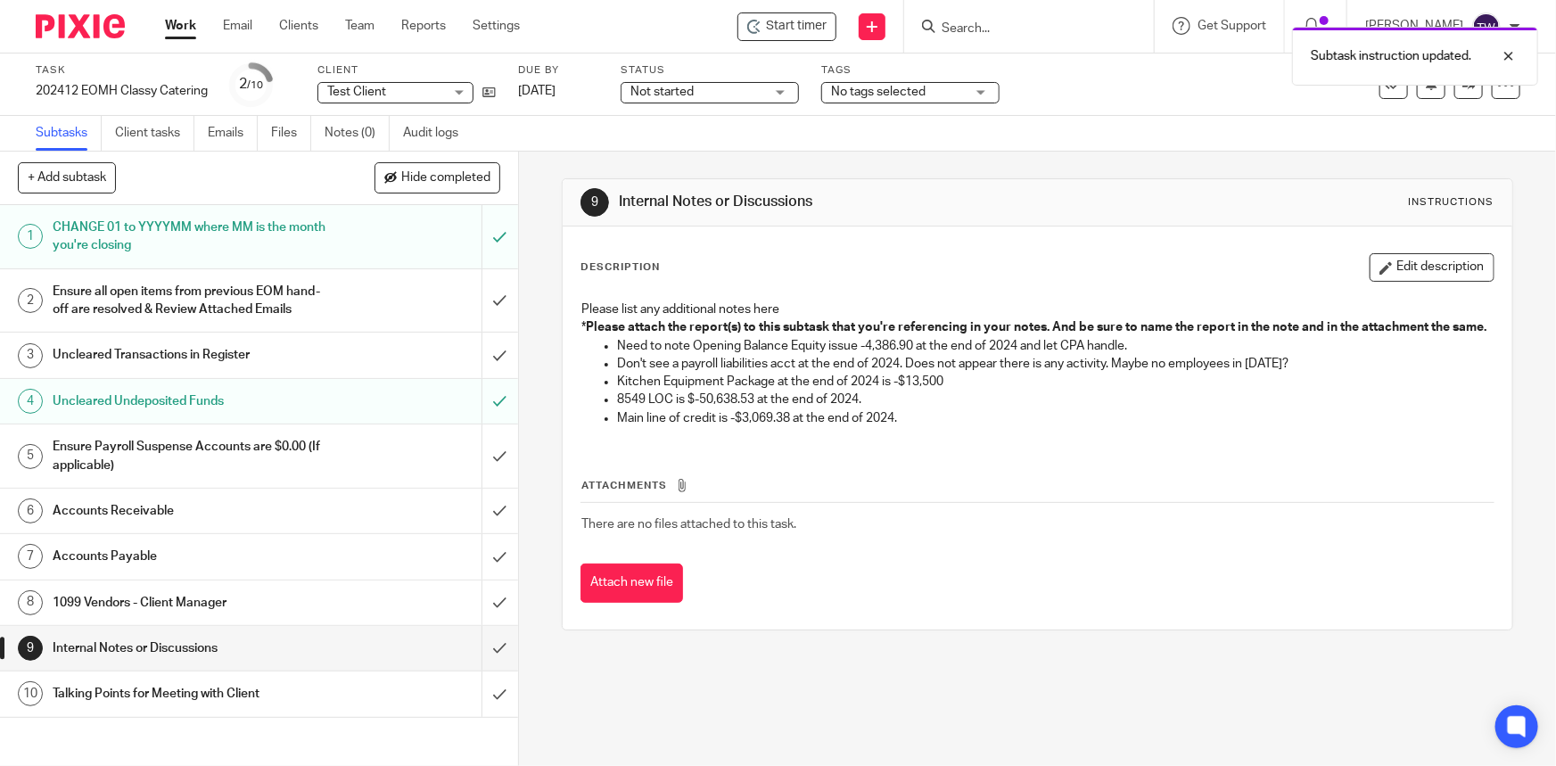
click at [163, 524] on h1 "Accounts Receivable" at bounding box center [190, 511] width 274 height 27
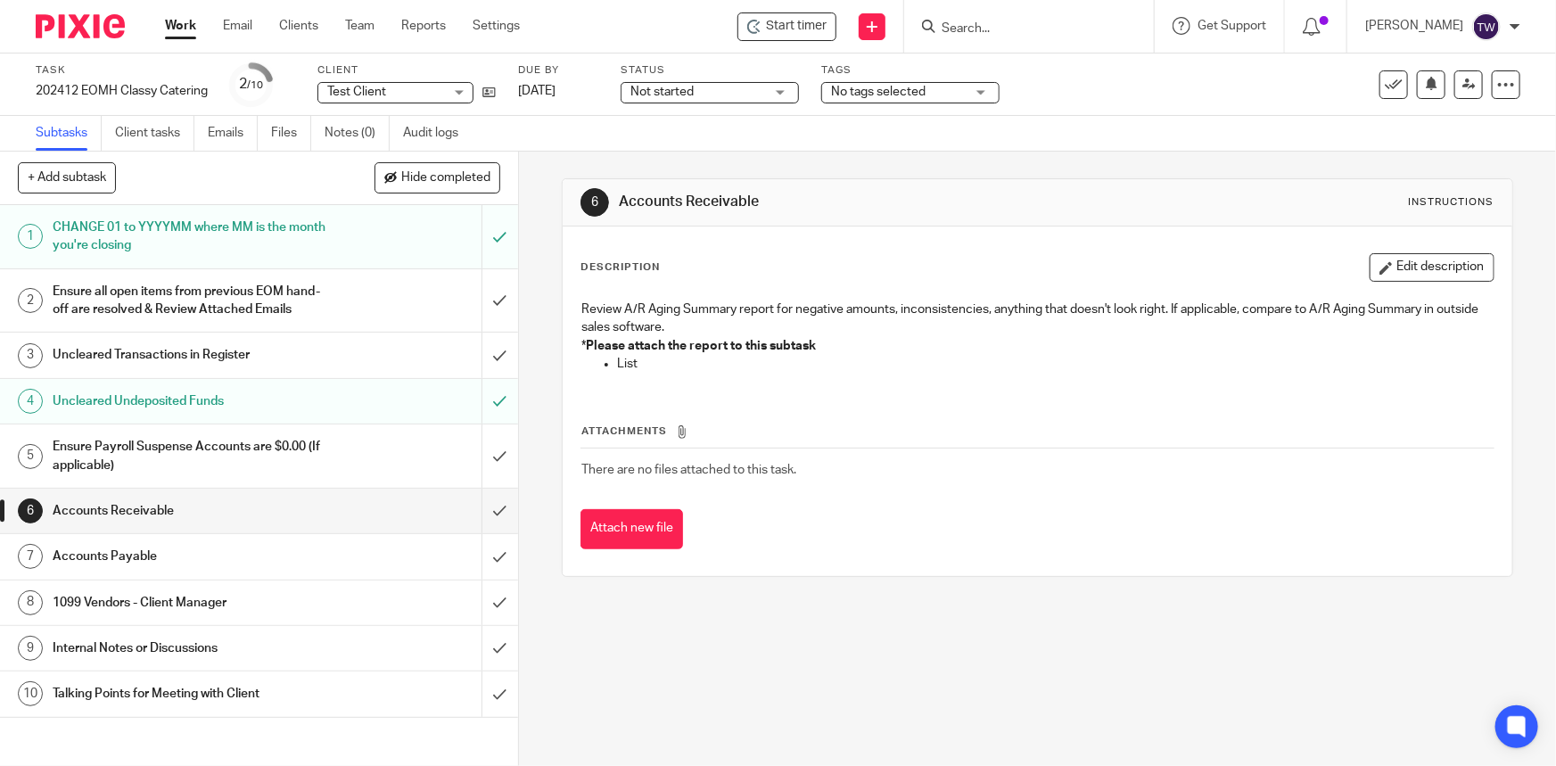
drag, startPoint x: 1388, startPoint y: 272, endPoint x: 1359, endPoint y: 267, distance: 29.0
click at [1388, 272] on button "Edit description" at bounding box center [1432, 267] width 125 height 29
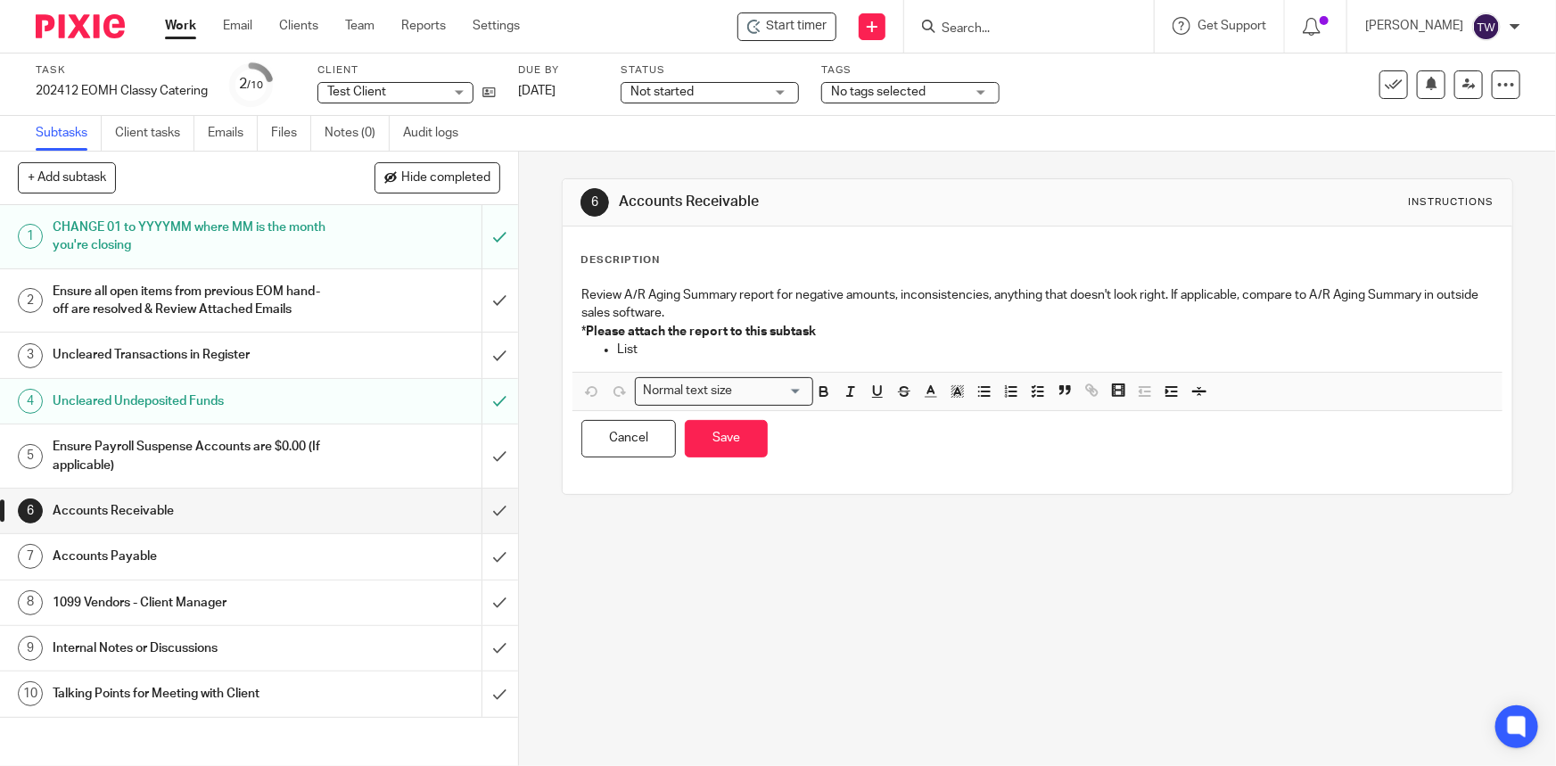
click at [669, 347] on p "List" at bounding box center [1055, 350] width 876 height 18
click at [205, 570] on h1 "Accounts Payable" at bounding box center [190, 556] width 274 height 27
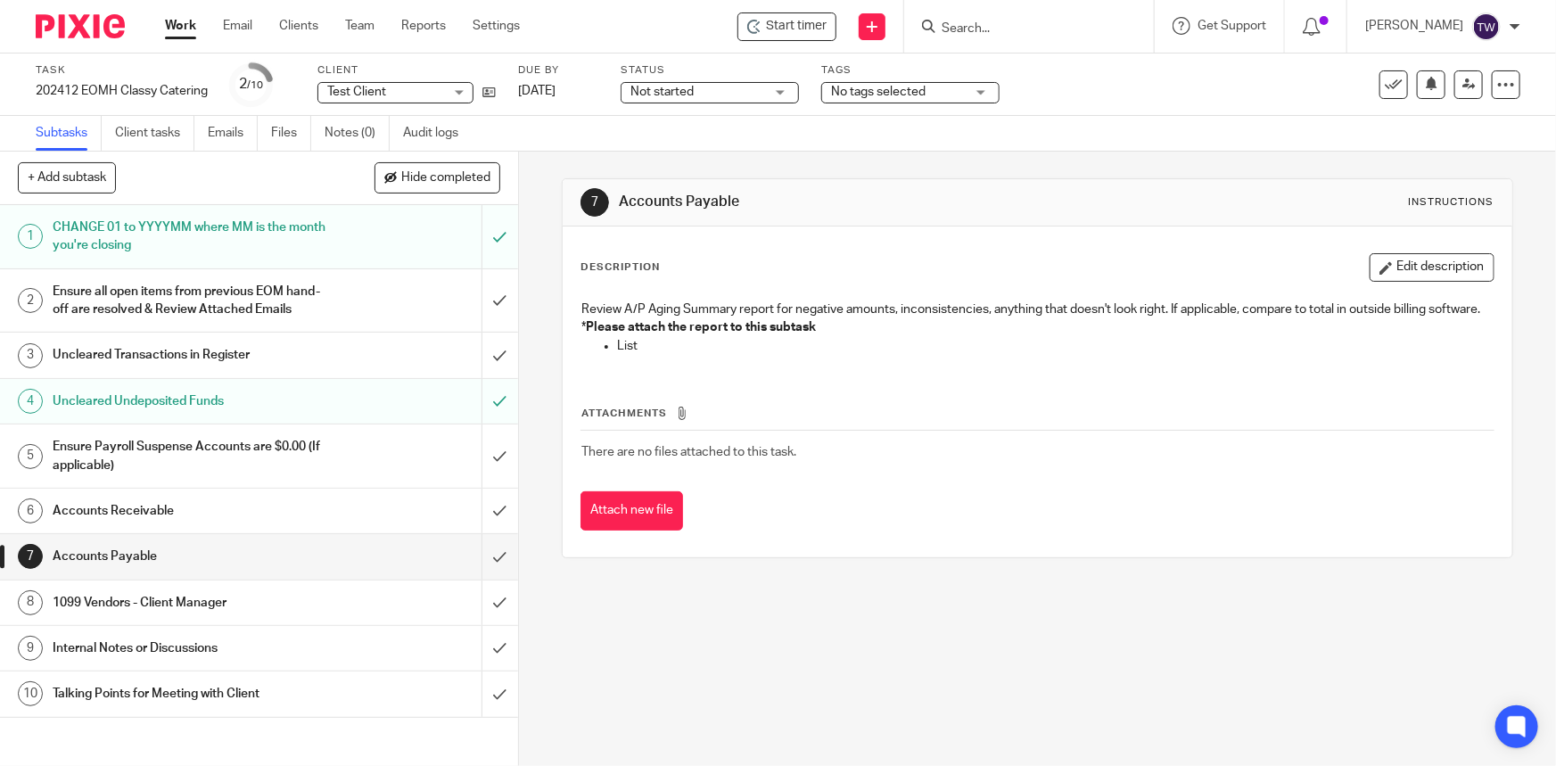
click at [188, 524] on h1 "Accounts Receivable" at bounding box center [190, 511] width 274 height 27
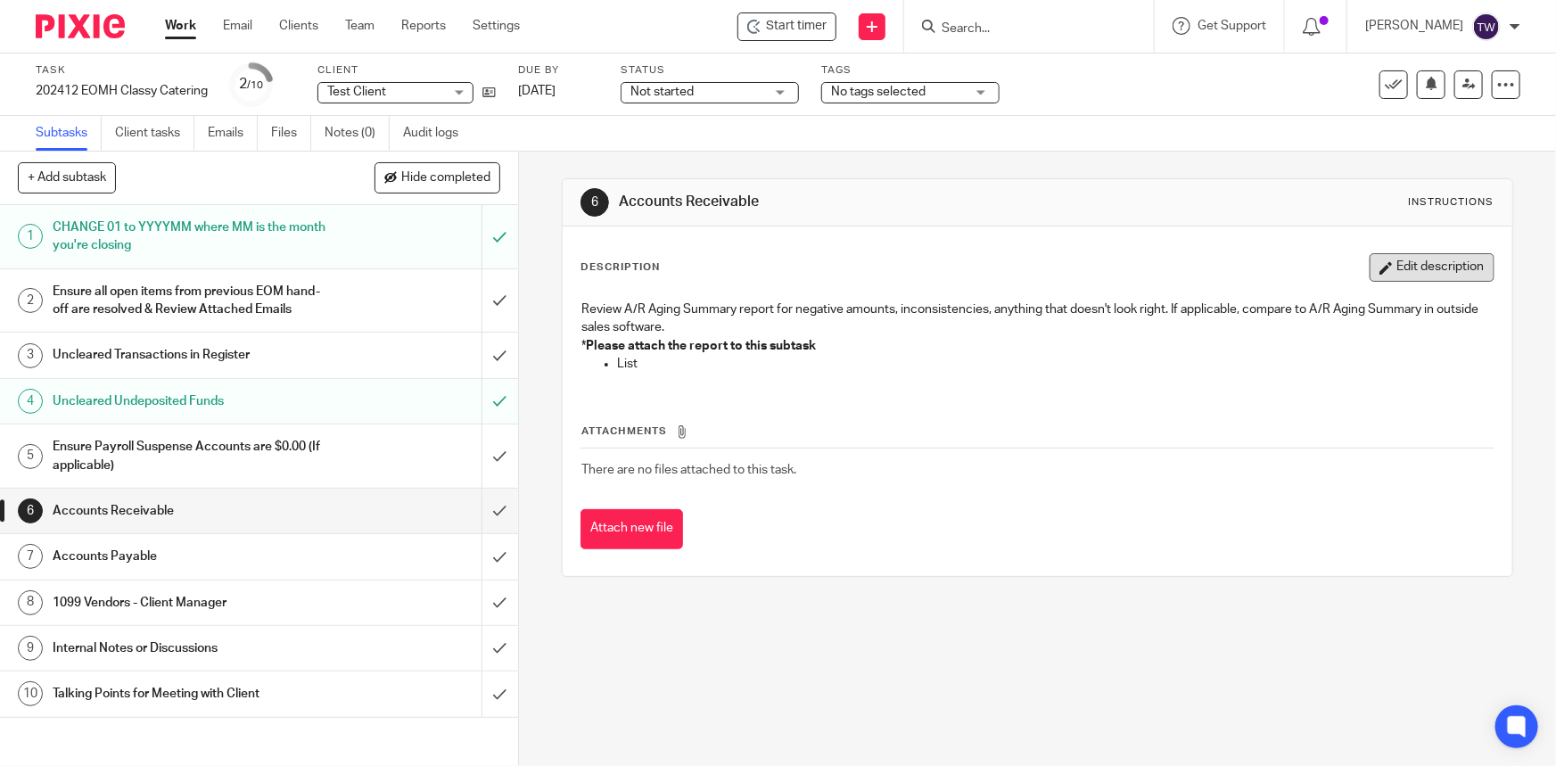
click at [1378, 262] on button "Edit description" at bounding box center [1432, 267] width 125 height 29
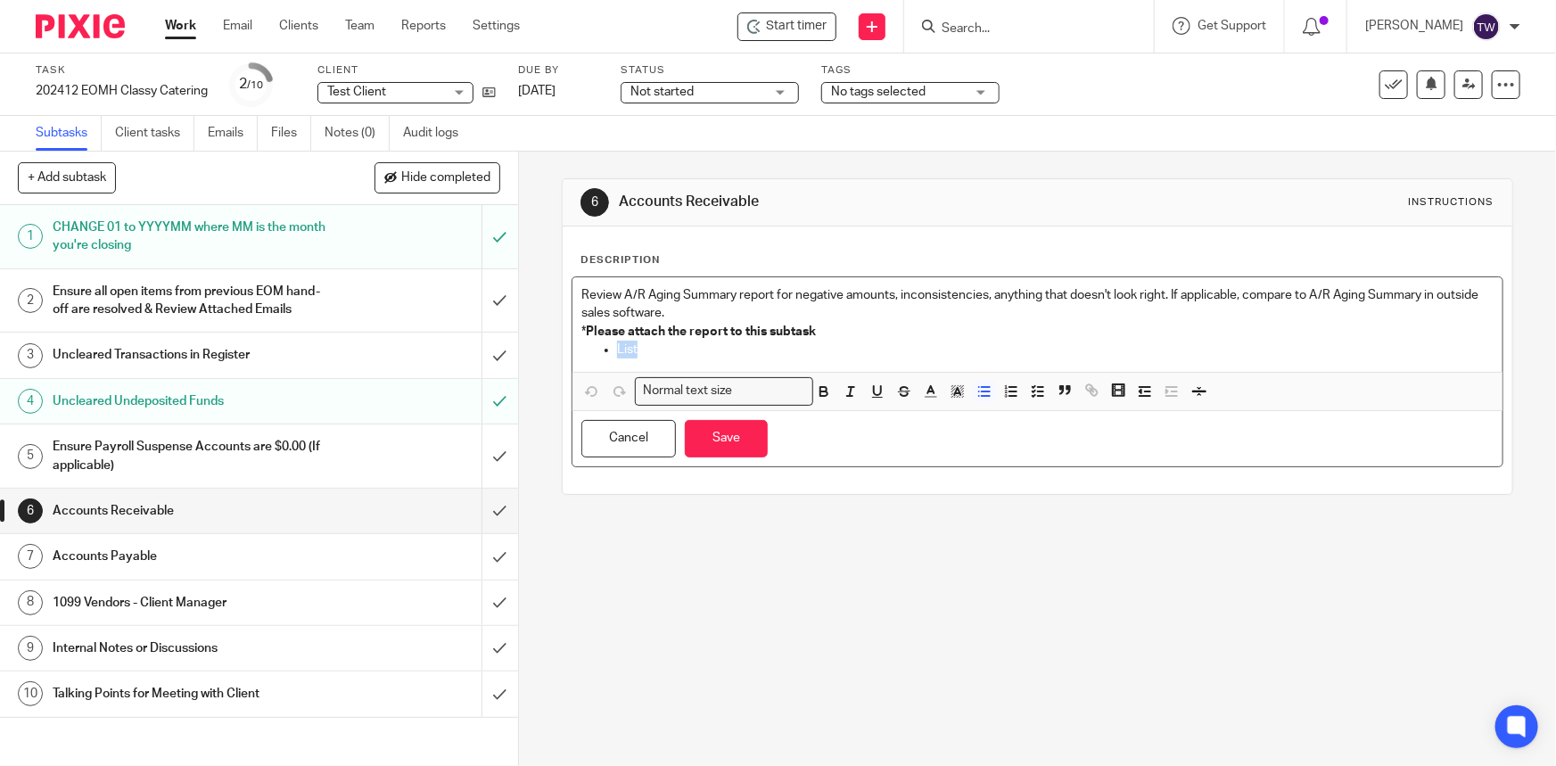
click at [722, 352] on p "List" at bounding box center [1055, 350] width 876 height 18
click at [710, 436] on button "Save" at bounding box center [726, 439] width 83 height 38
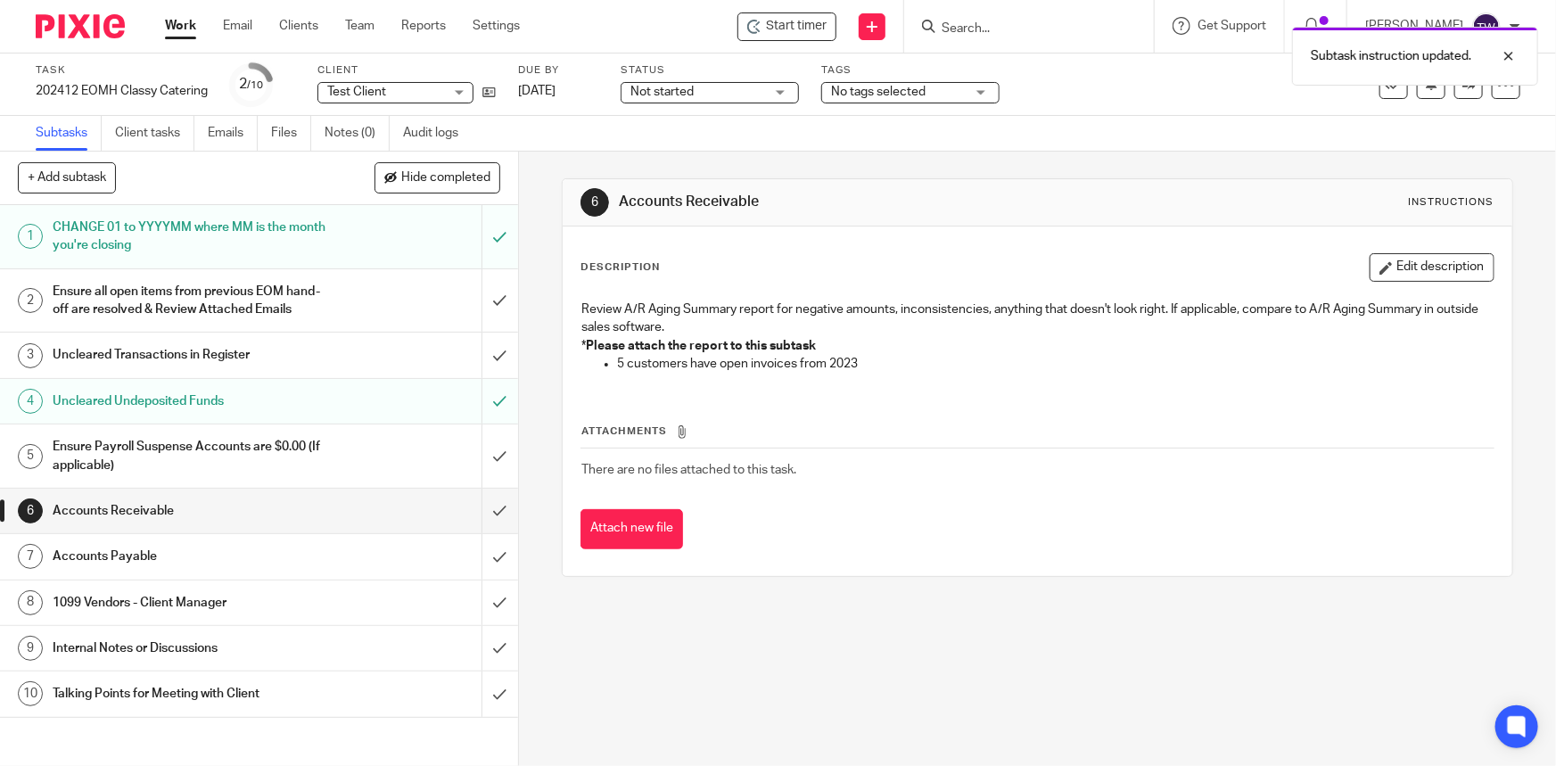
click at [210, 570] on h1 "Accounts Payable" at bounding box center [190, 556] width 274 height 27
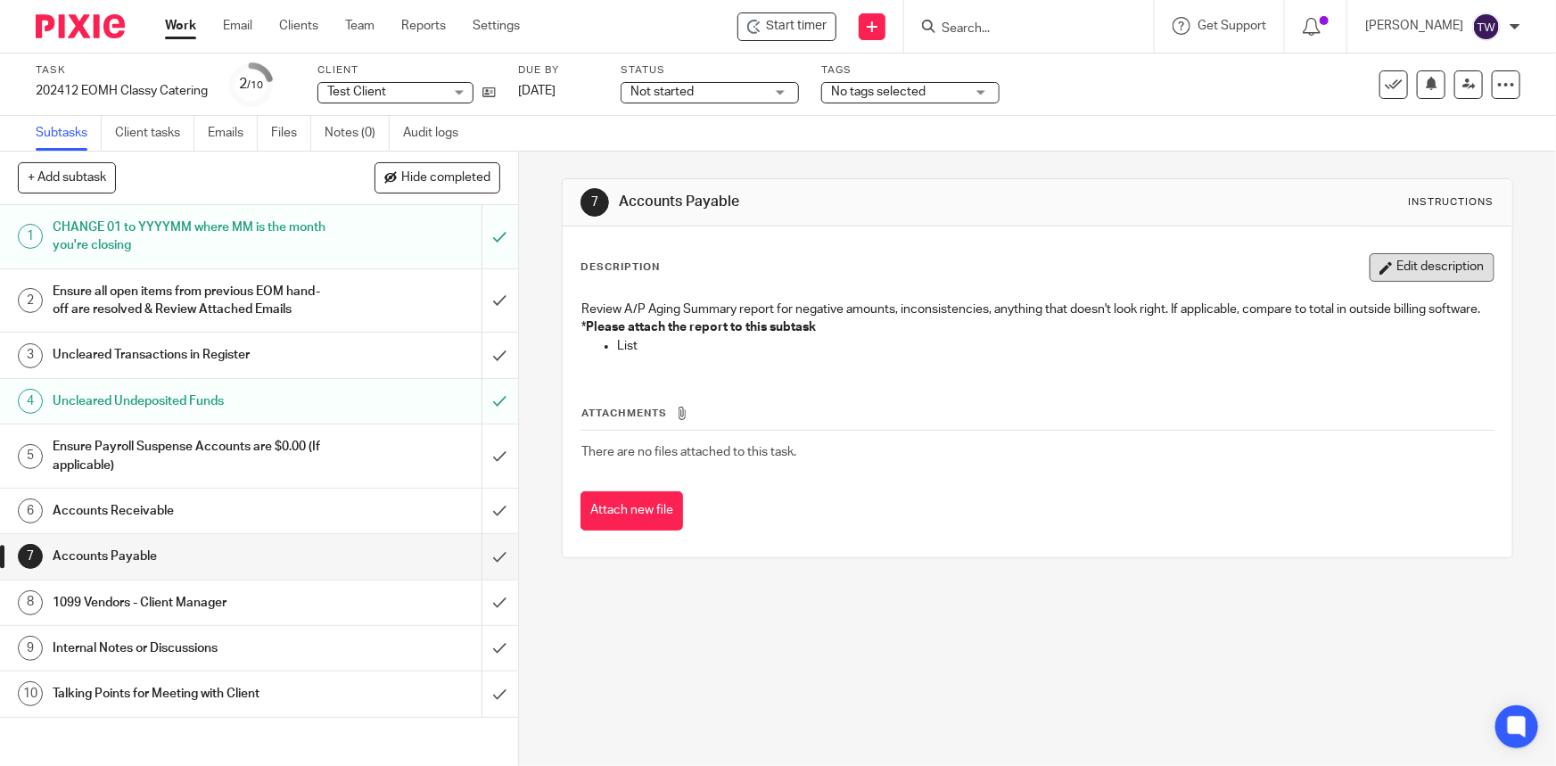
click at [1393, 260] on button "Edit description" at bounding box center [1432, 267] width 125 height 29
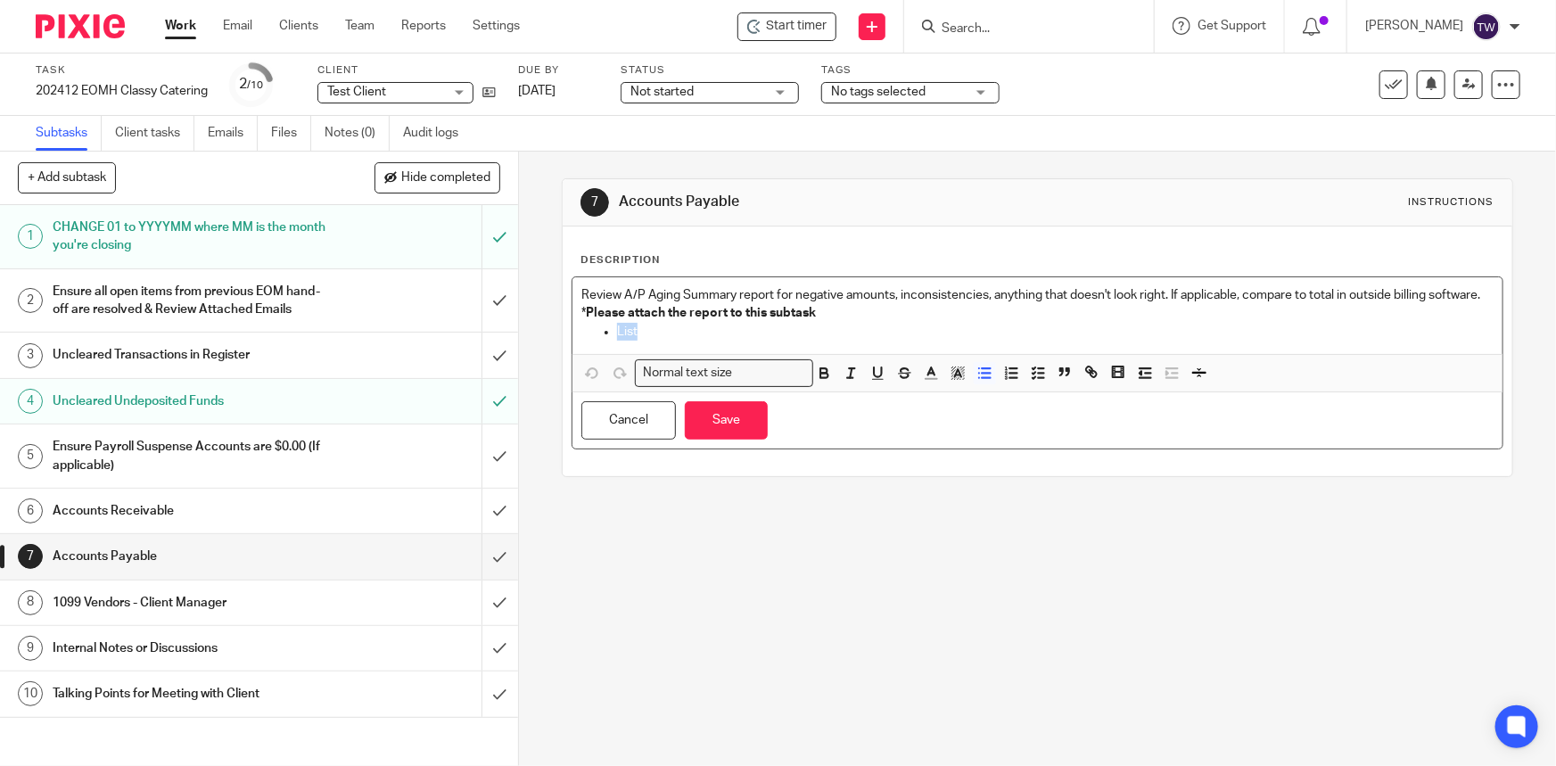
drag, startPoint x: 614, startPoint y: 348, endPoint x: 691, endPoint y: 351, distance: 77.7
click at [691, 341] on p "List" at bounding box center [1055, 332] width 876 height 18
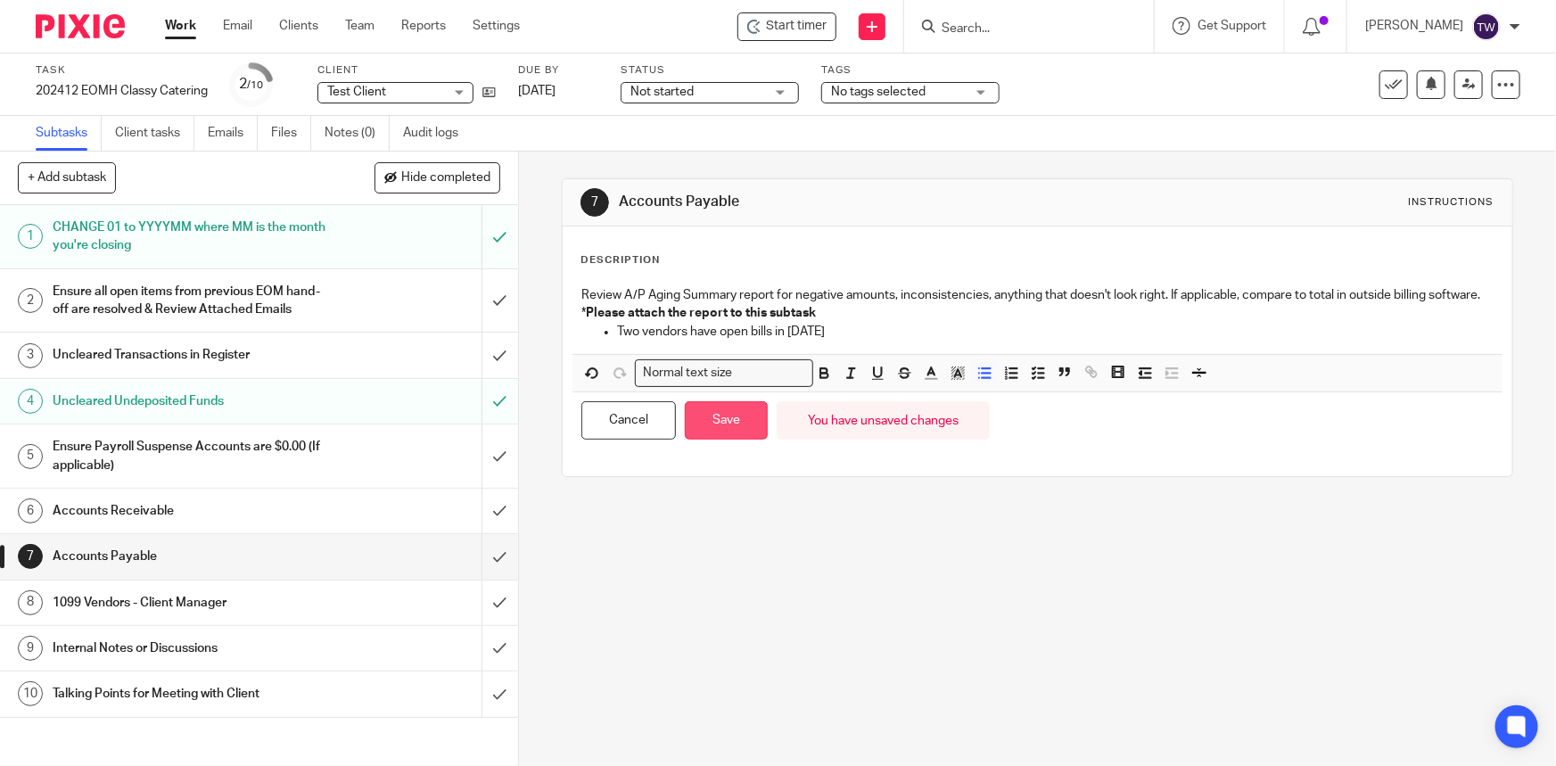
click at [730, 440] on button "Save" at bounding box center [726, 420] width 83 height 38
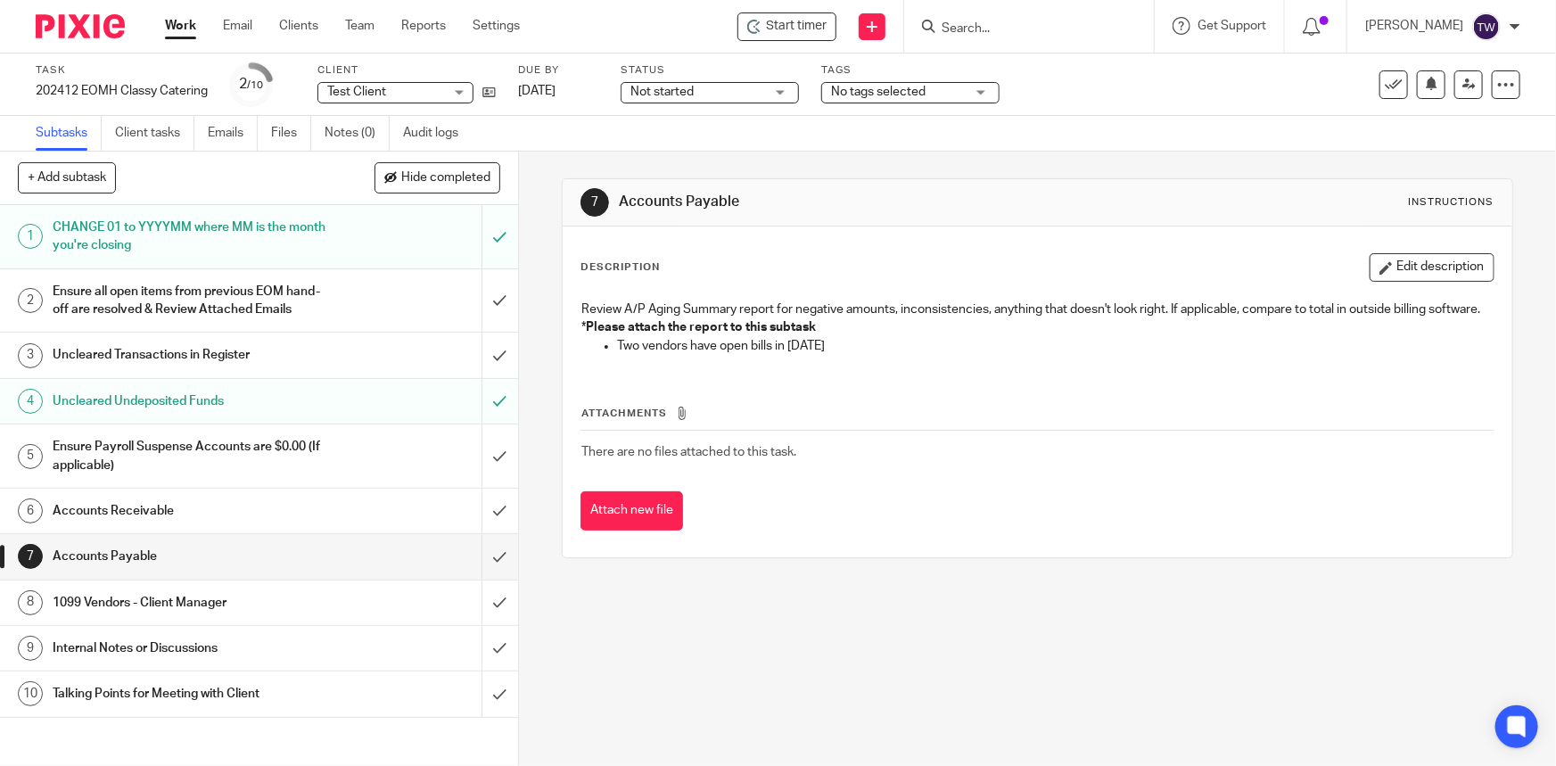
click at [250, 301] on h1 "Ensure all open items from previous EOM hand-off are resolved & Review Attached…" at bounding box center [190, 300] width 274 height 45
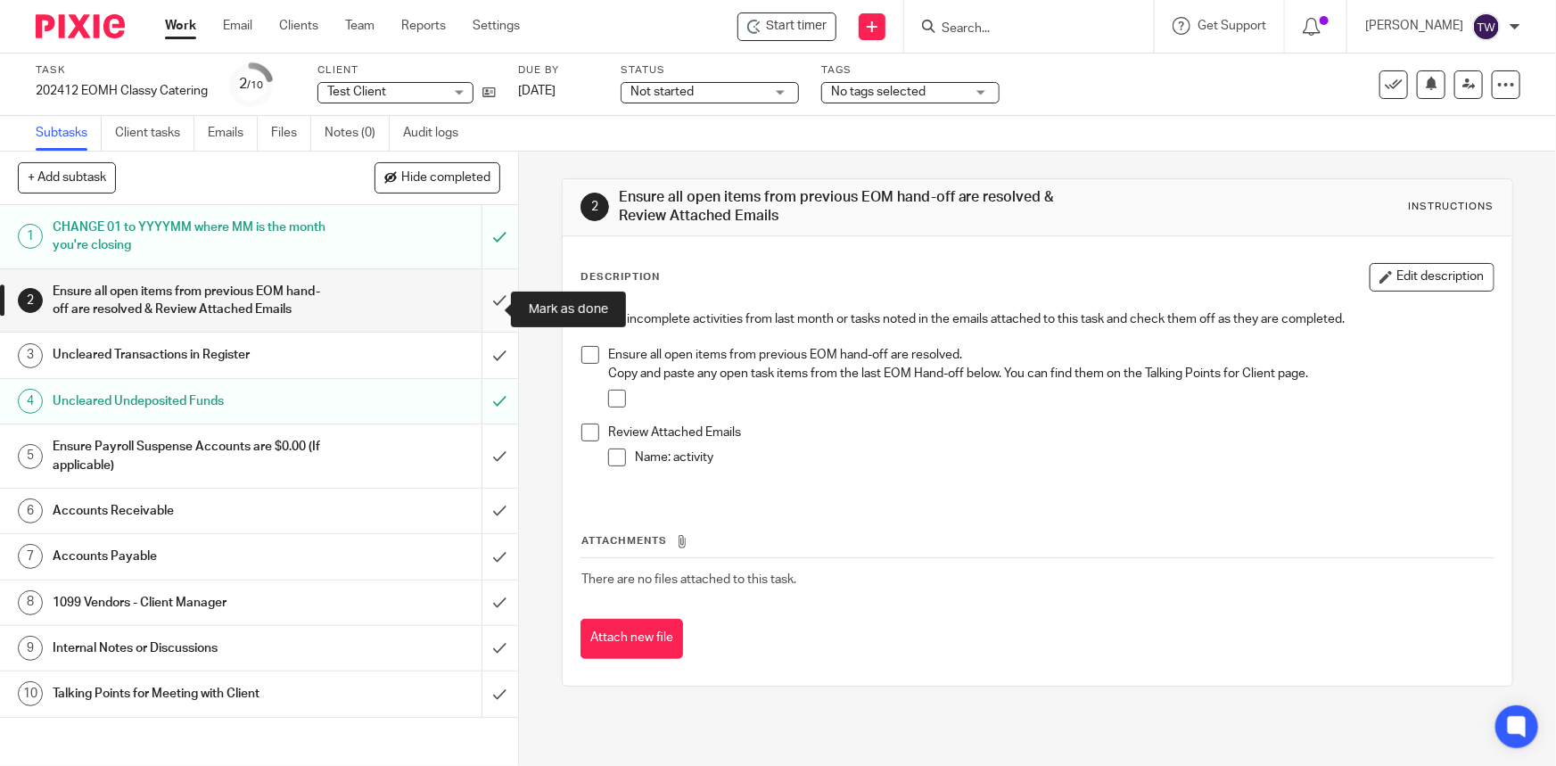
click at [485, 311] on input "submit" at bounding box center [259, 300] width 518 height 63
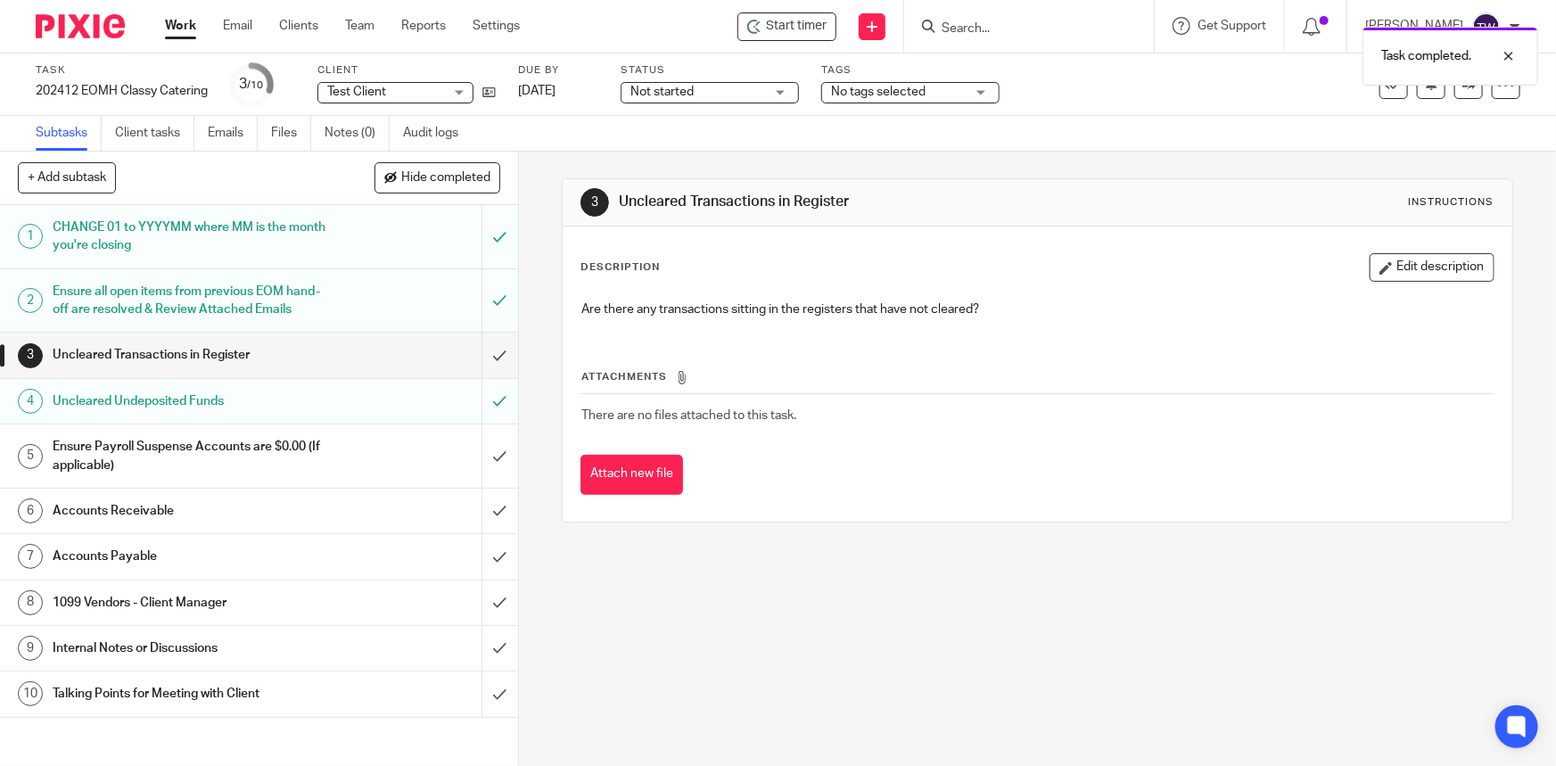
click at [185, 368] on h1 "Uncleared Transactions in Register" at bounding box center [190, 355] width 274 height 27
click at [166, 662] on h1 "Internal Notes or Discussions" at bounding box center [190, 648] width 274 height 27
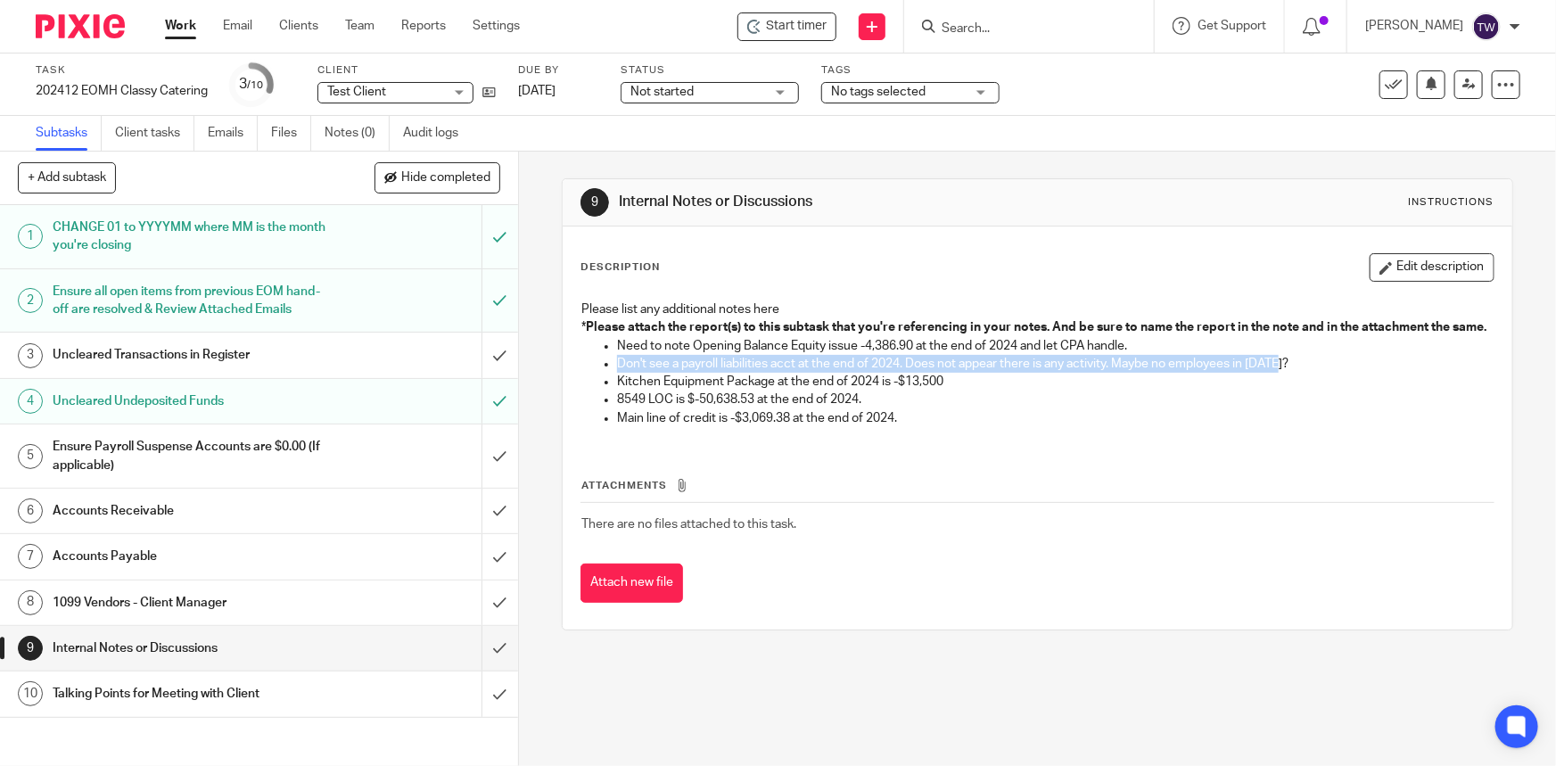
drag, startPoint x: 615, startPoint y: 379, endPoint x: 1293, endPoint y: 381, distance: 678.8
click at [1293, 373] on p "Don't see a payroll liabilities acct at the end of 2024. Does not appear there …" at bounding box center [1055, 364] width 876 height 18
copy p "Don't see a payroll liabilities acct at the end of 2024. Does not appear there …"
click at [211, 469] on h1 "Ensure Payroll Suspense Accounts are $0.00 (If applicable)" at bounding box center [190, 455] width 274 height 45
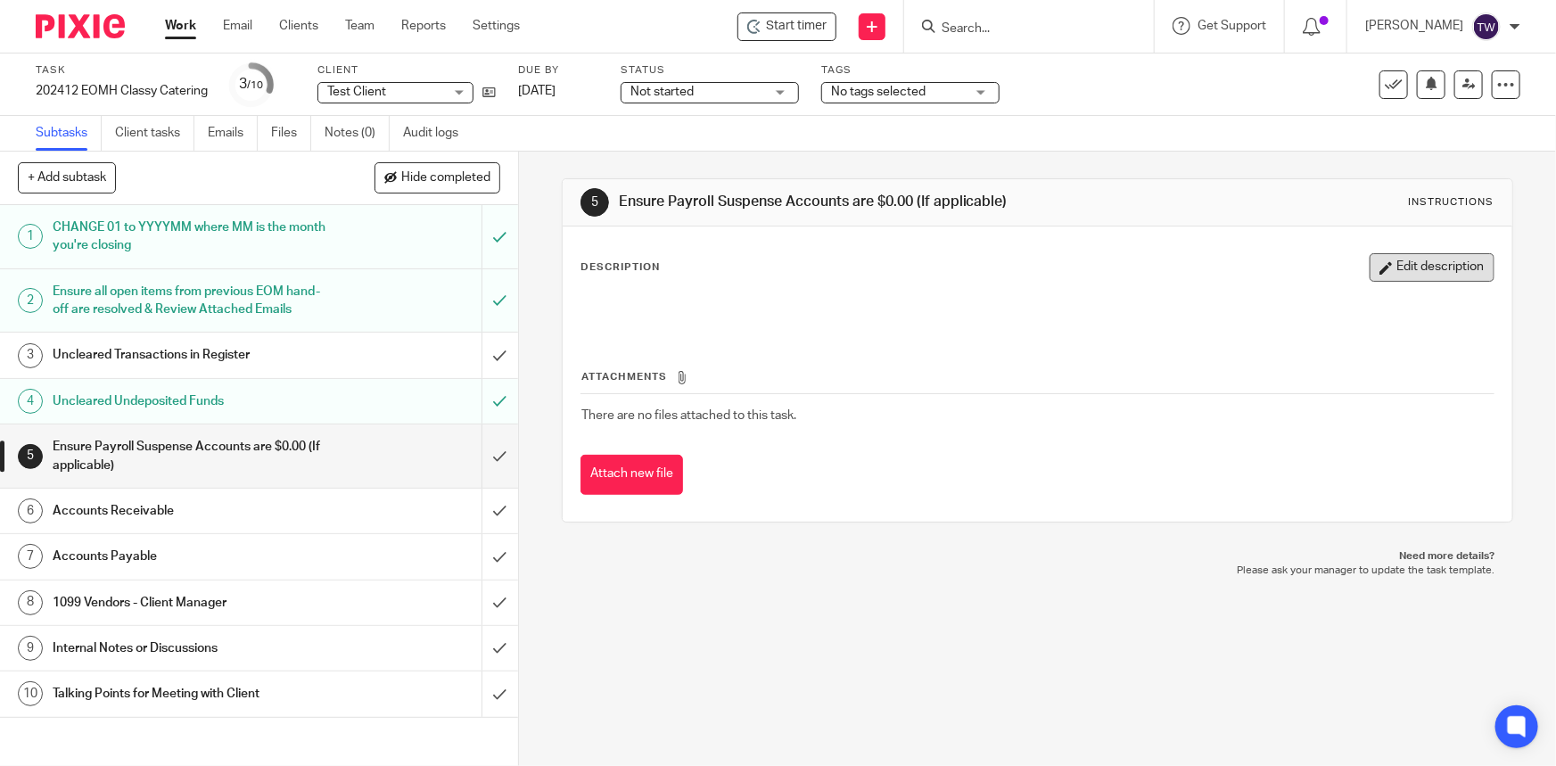
click at [1379, 276] on button "Edit description" at bounding box center [1432, 267] width 125 height 29
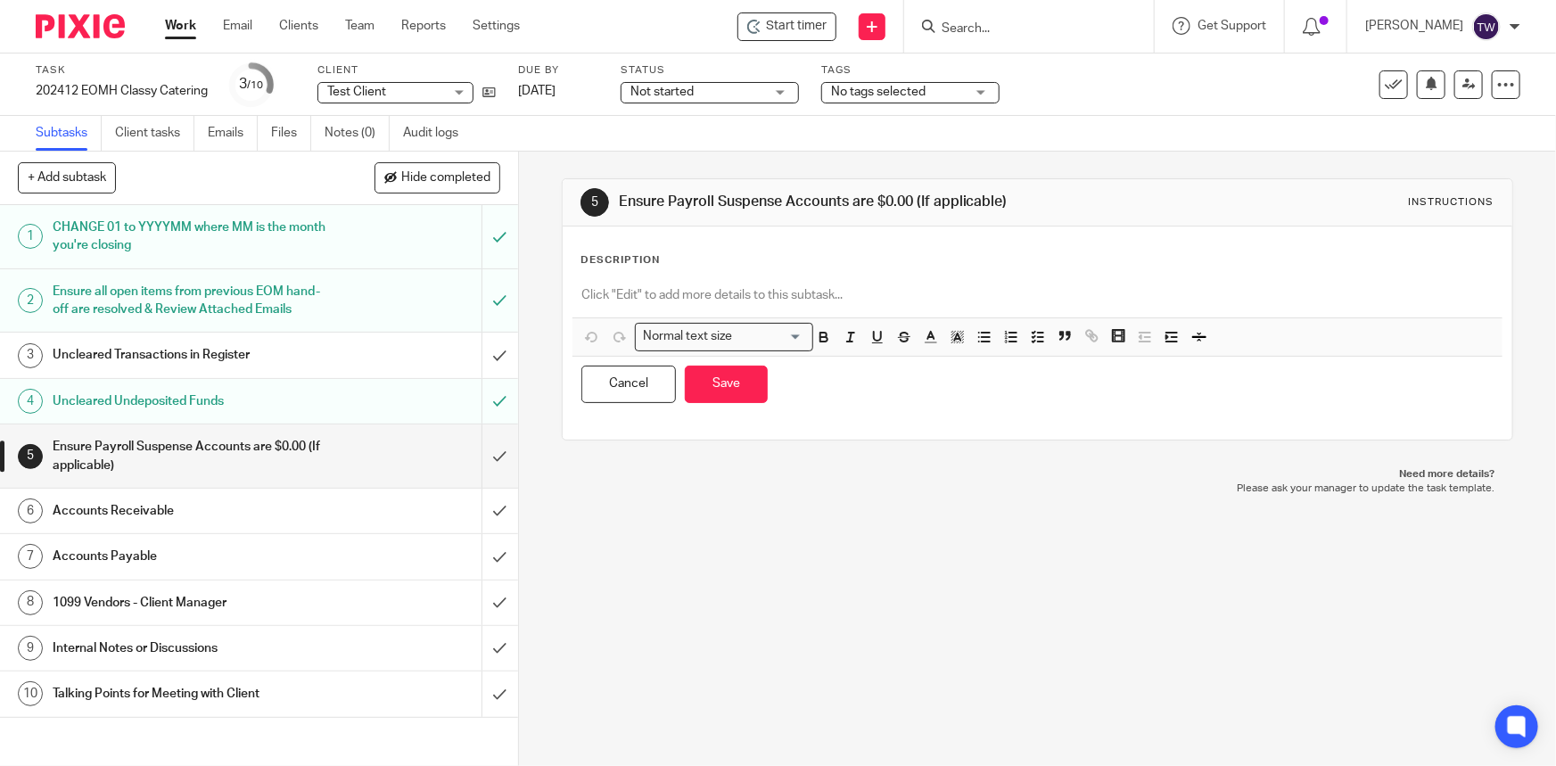
click at [667, 279] on div at bounding box center [1037, 297] width 929 height 40
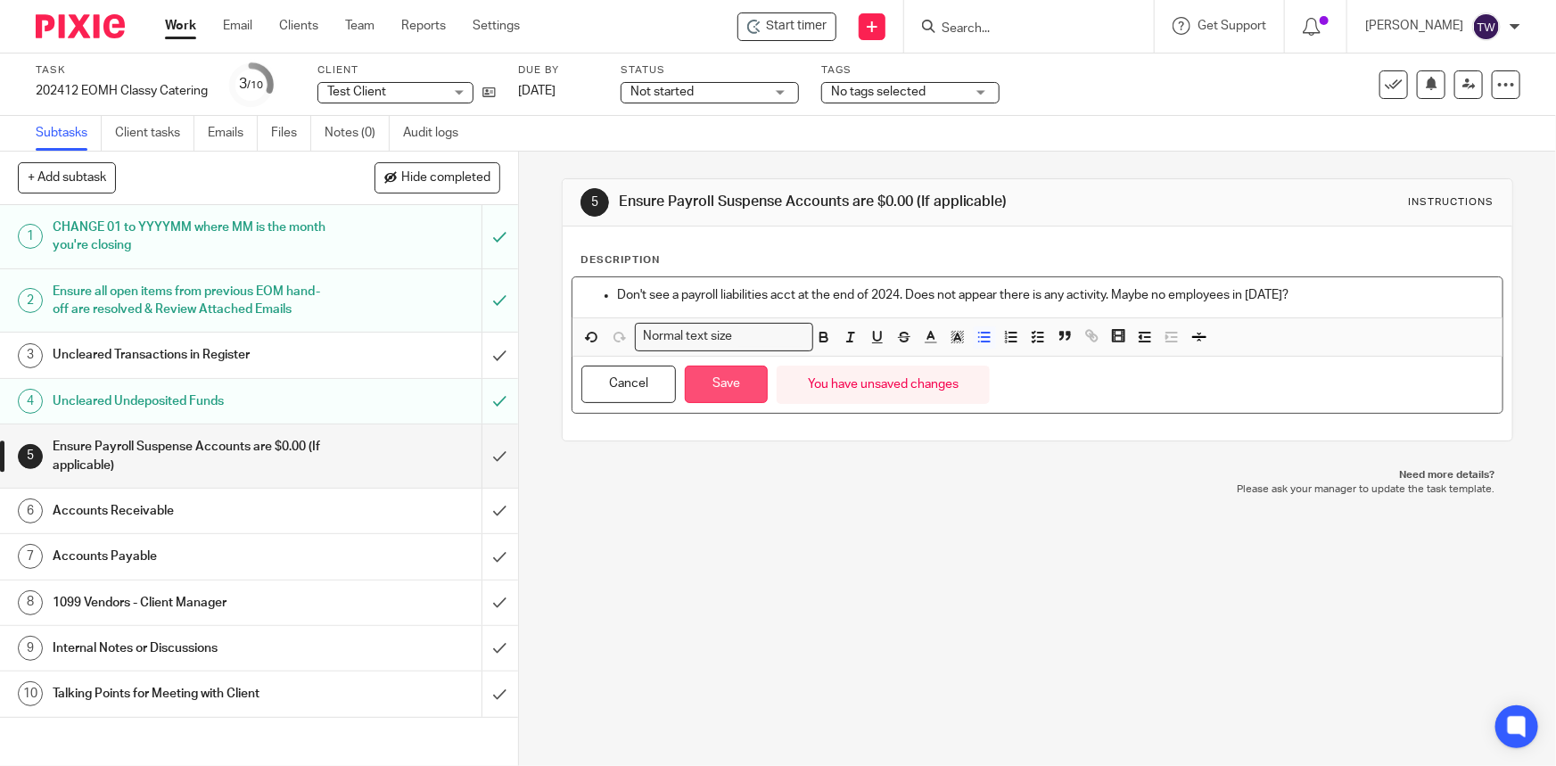
click at [709, 380] on button "Save" at bounding box center [726, 385] width 83 height 38
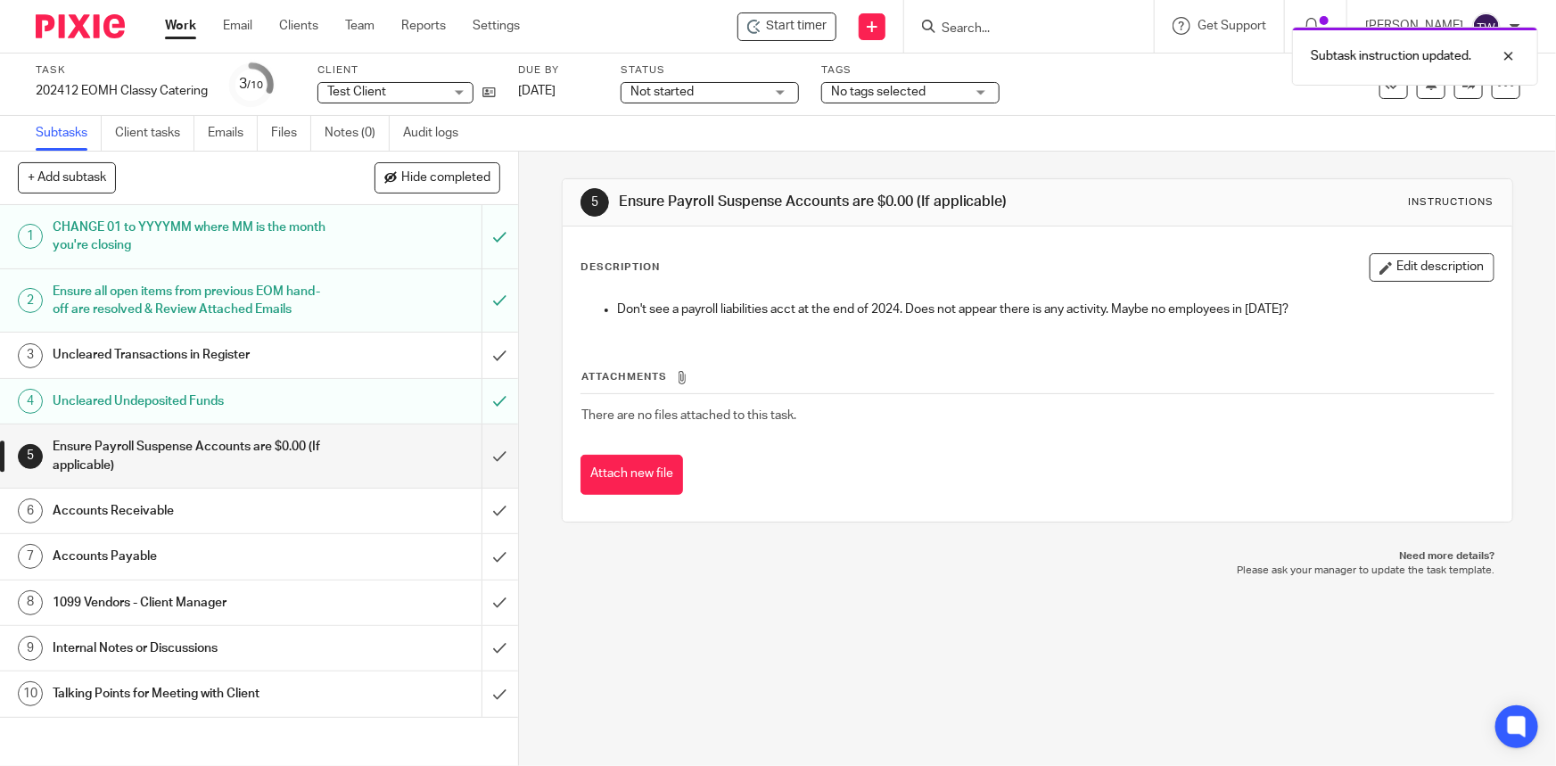
click at [245, 656] on h1 "Internal Notes or Discussions" at bounding box center [190, 648] width 274 height 27
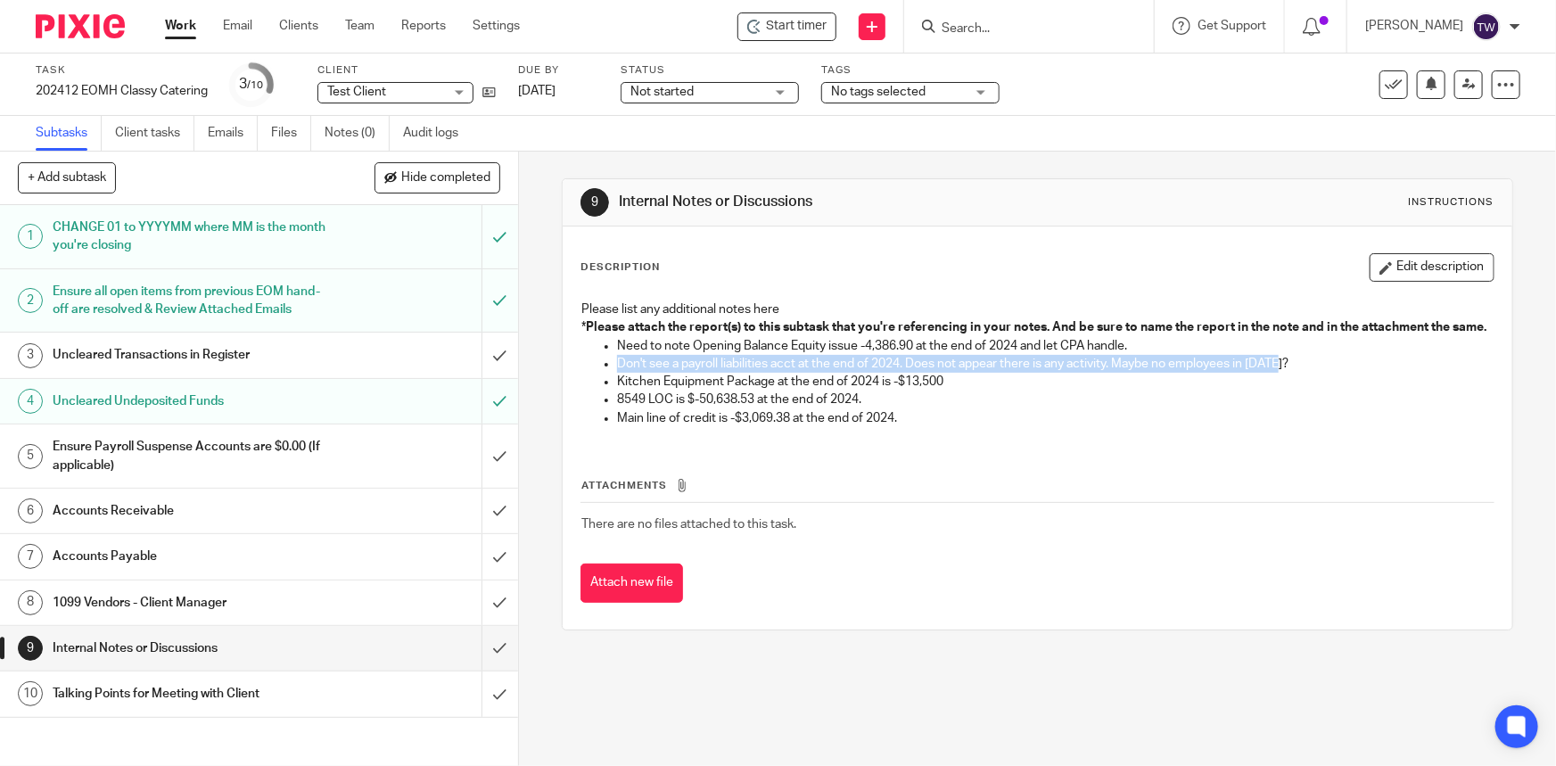
drag, startPoint x: 1285, startPoint y: 375, endPoint x: 607, endPoint y: 384, distance: 677.9
click at [607, 384] on ul "Need to note Opening Balance Equity issue -4,386.90 at the end of 2024 and let …" at bounding box center [1038, 382] width 912 height 90
click at [1388, 273] on button "Edit description" at bounding box center [1432, 267] width 125 height 29
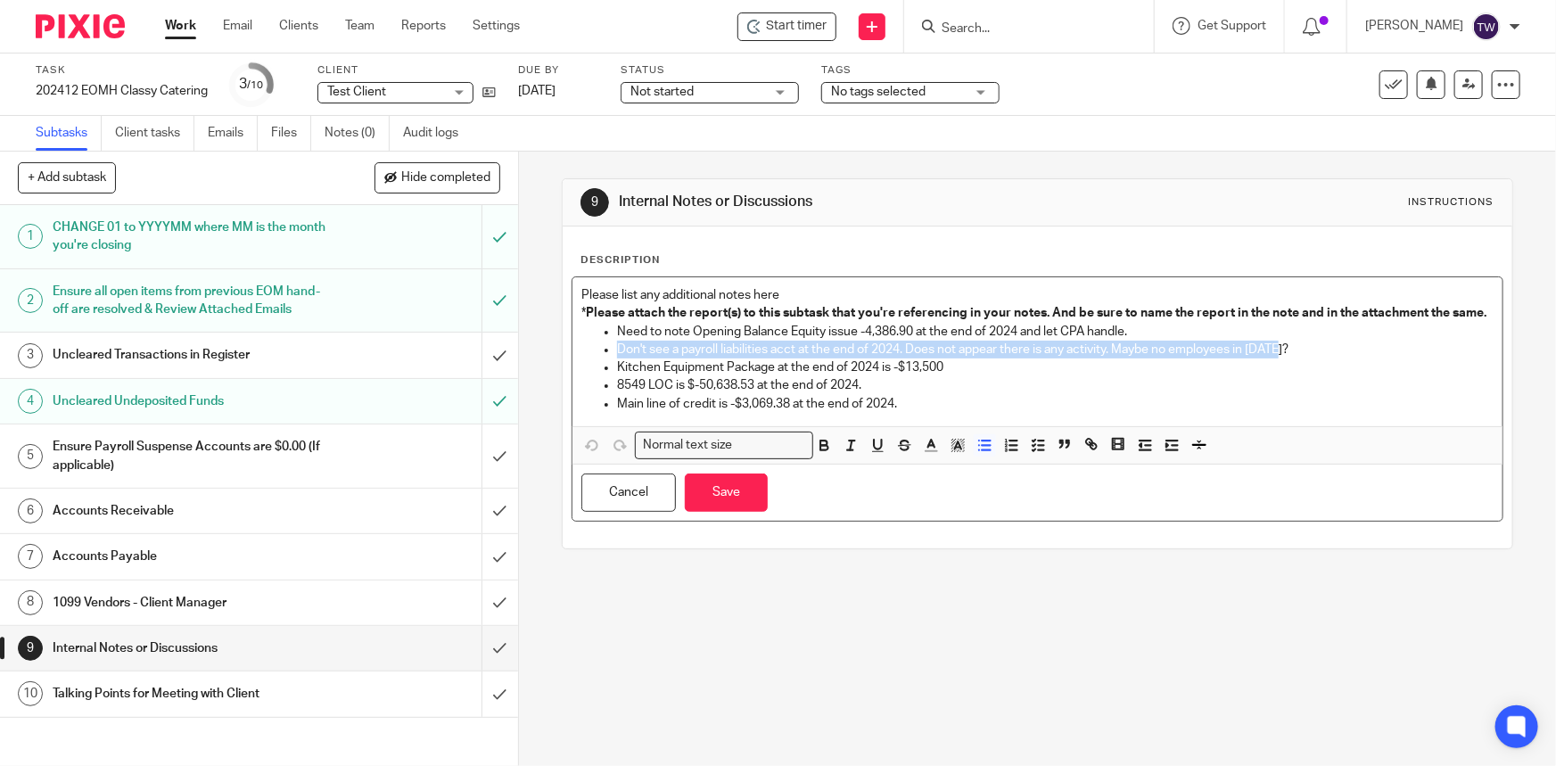
click at [1301, 359] on p "Don't see a payroll liabilities acct at the end of 2024. Does not appear there …" at bounding box center [1055, 350] width 876 height 18
drag, startPoint x: 1301, startPoint y: 362, endPoint x: 581, endPoint y: 365, distance: 720.7
click at [582, 365] on ul "Need to note Opening Balance Equity issue -4,386.90 at the end of 2024 and let …" at bounding box center [1038, 368] width 912 height 90
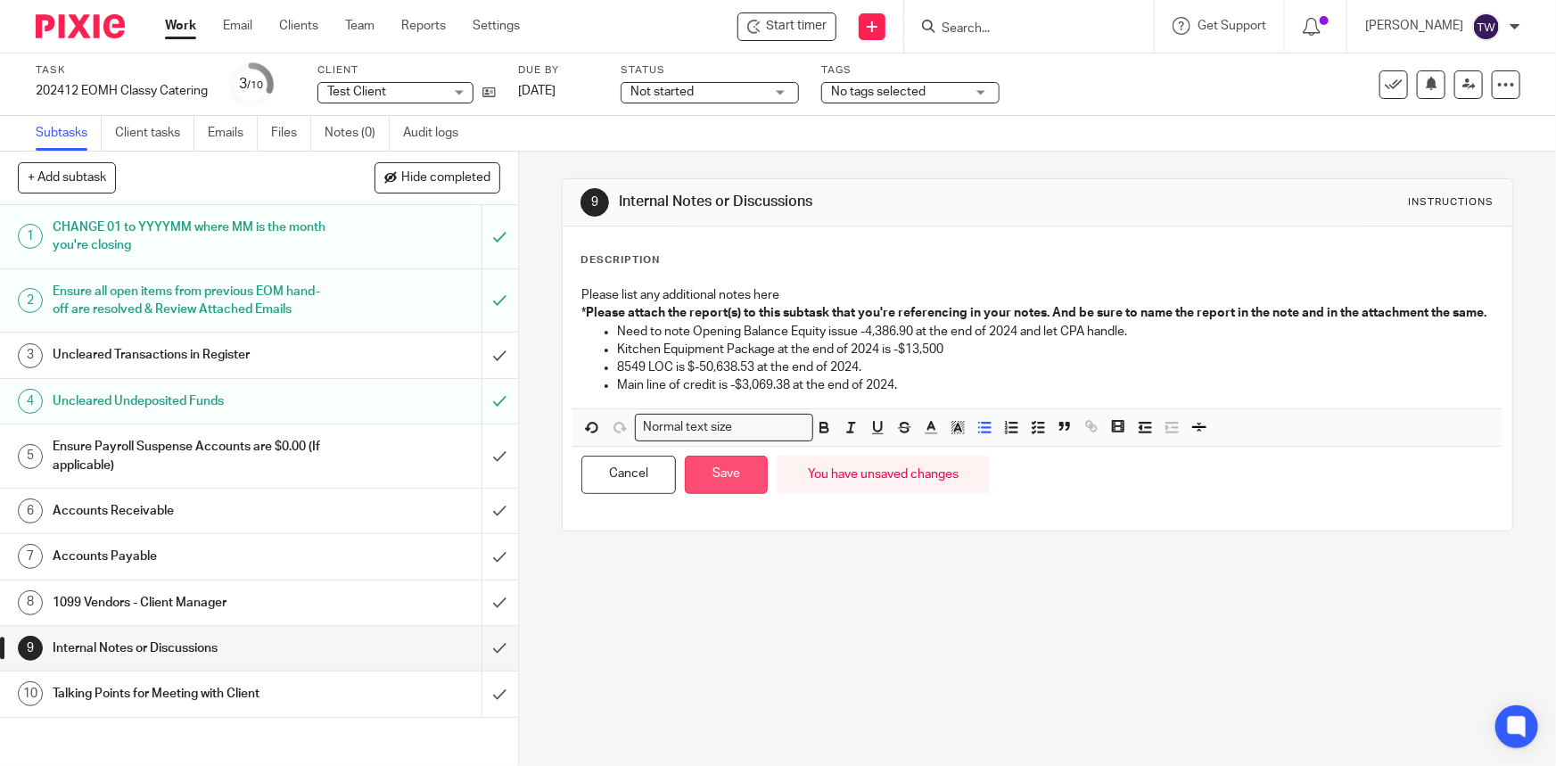
click at [734, 494] on button "Save" at bounding box center [726, 475] width 83 height 38
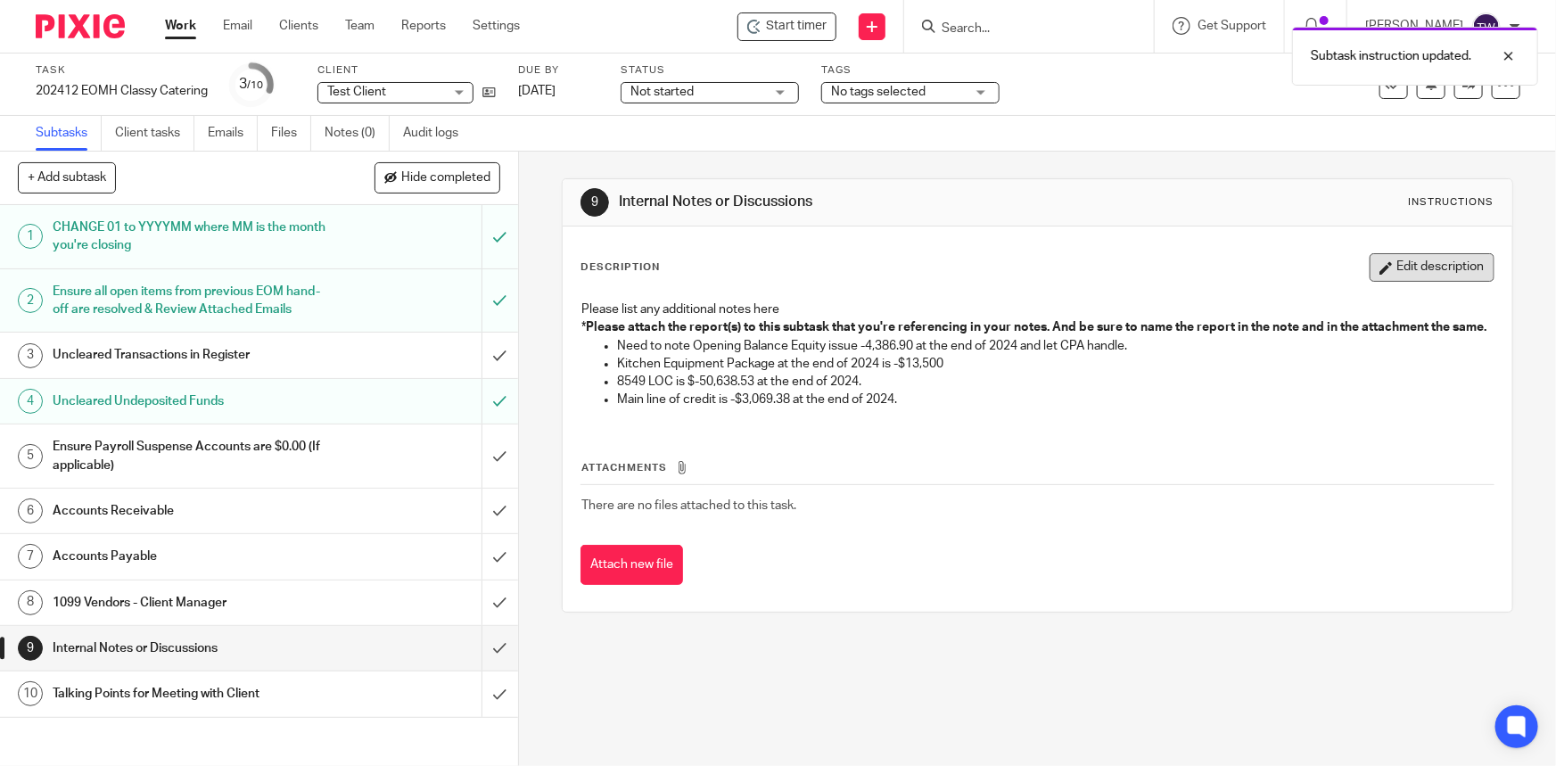
click at [1405, 262] on button "Edit description" at bounding box center [1432, 267] width 125 height 29
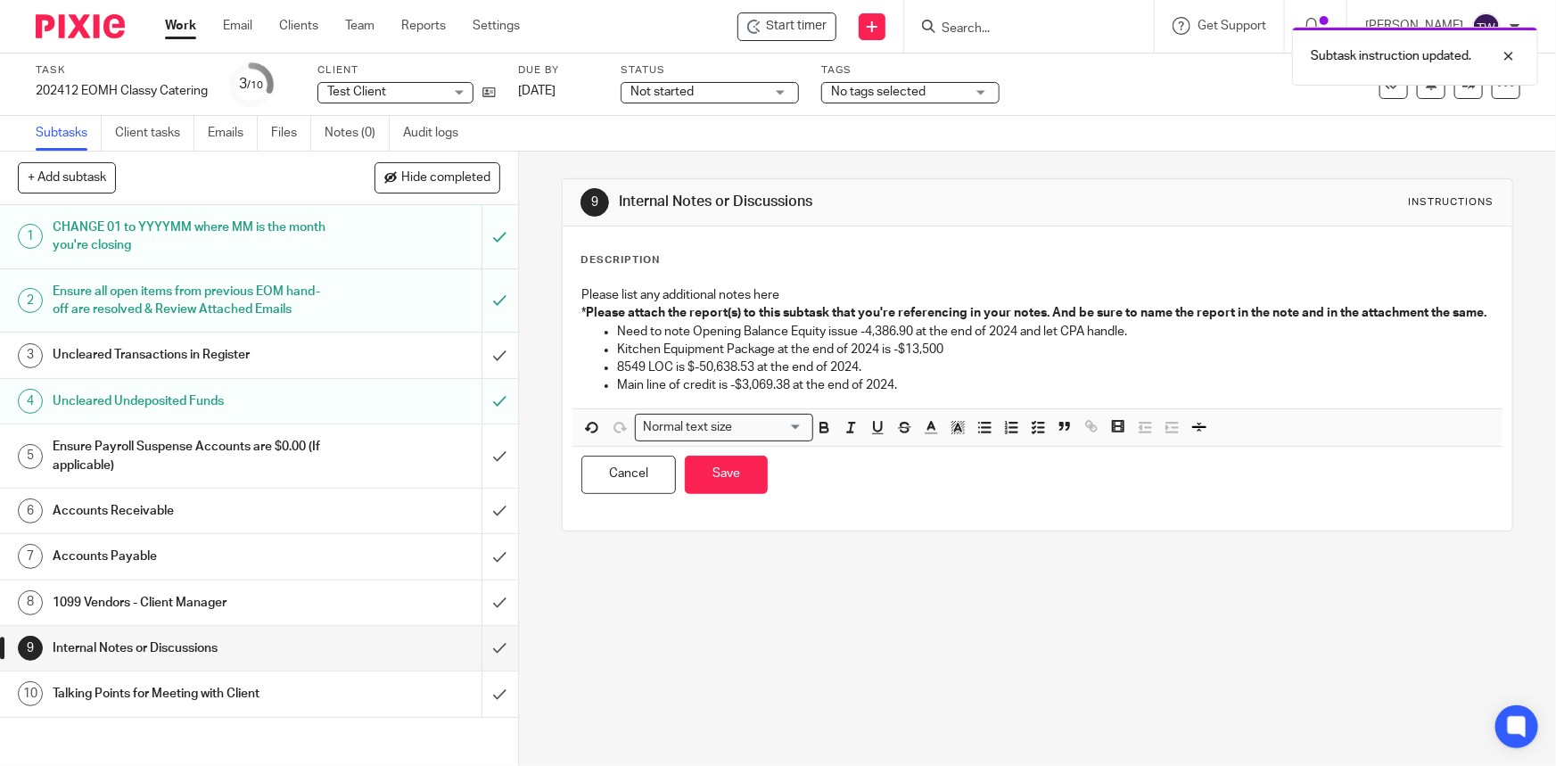
click at [617, 341] on p "Need to note Opening Balance Equity issue -4,386.90 at the end of 2024 and let …" at bounding box center [1055, 332] width 876 height 18
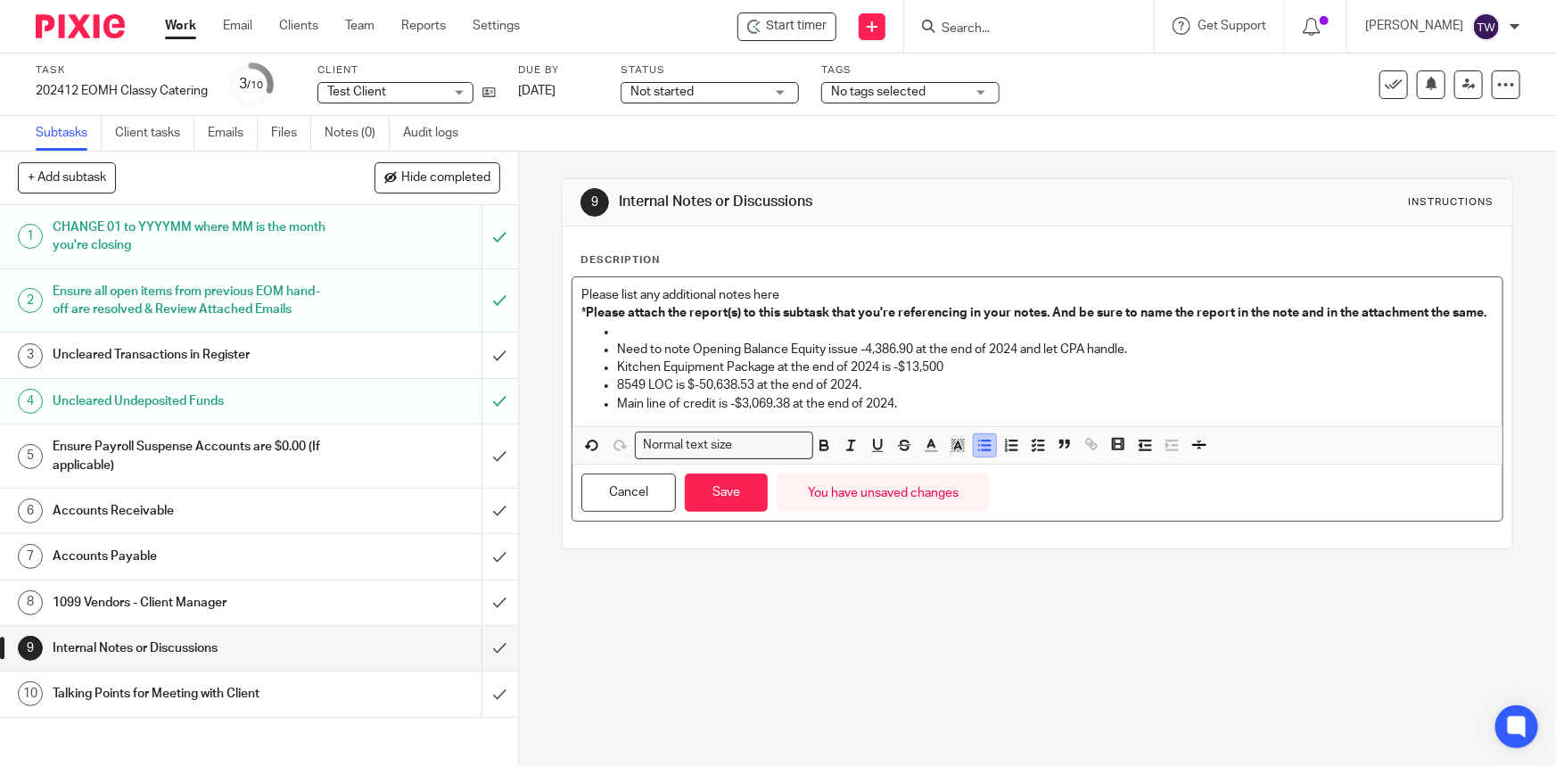
click at [983, 450] on line "button" at bounding box center [987, 450] width 8 height 0
click at [719, 502] on button "Save" at bounding box center [726, 493] width 83 height 38
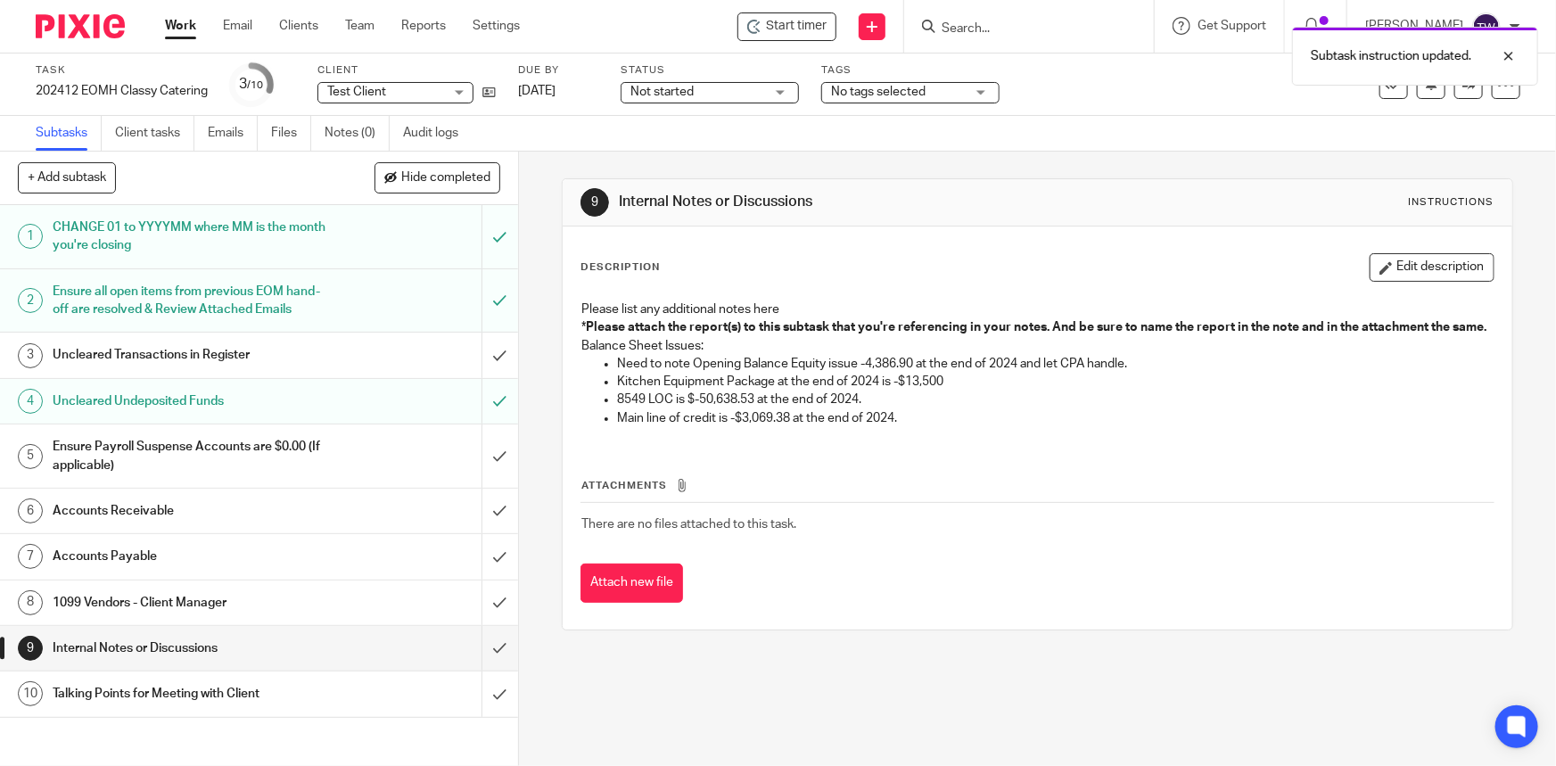
click at [143, 522] on h1 "Accounts Receivable" at bounding box center [190, 511] width 274 height 27
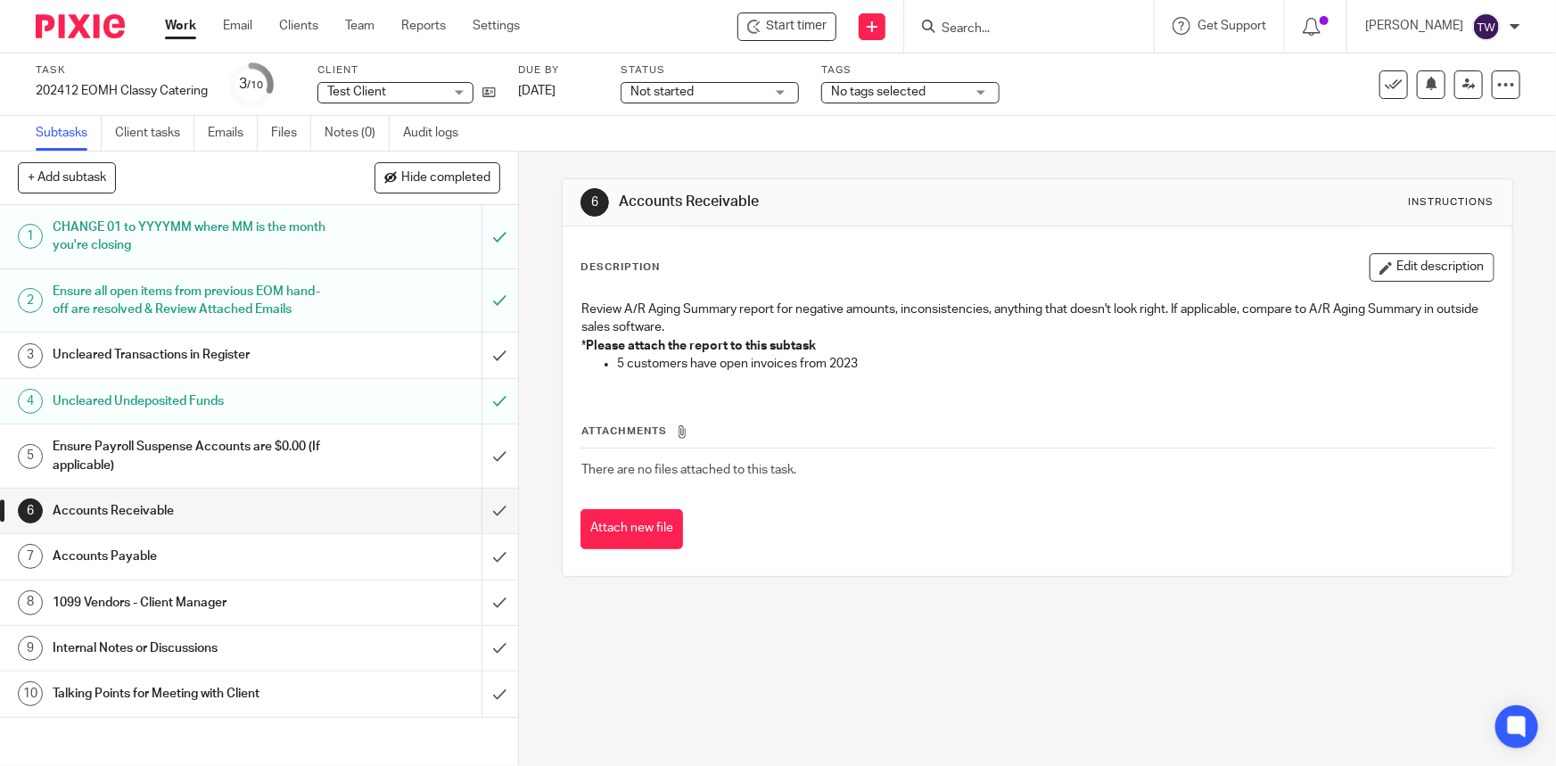
click at [133, 570] on h1 "Accounts Payable" at bounding box center [190, 556] width 274 height 27
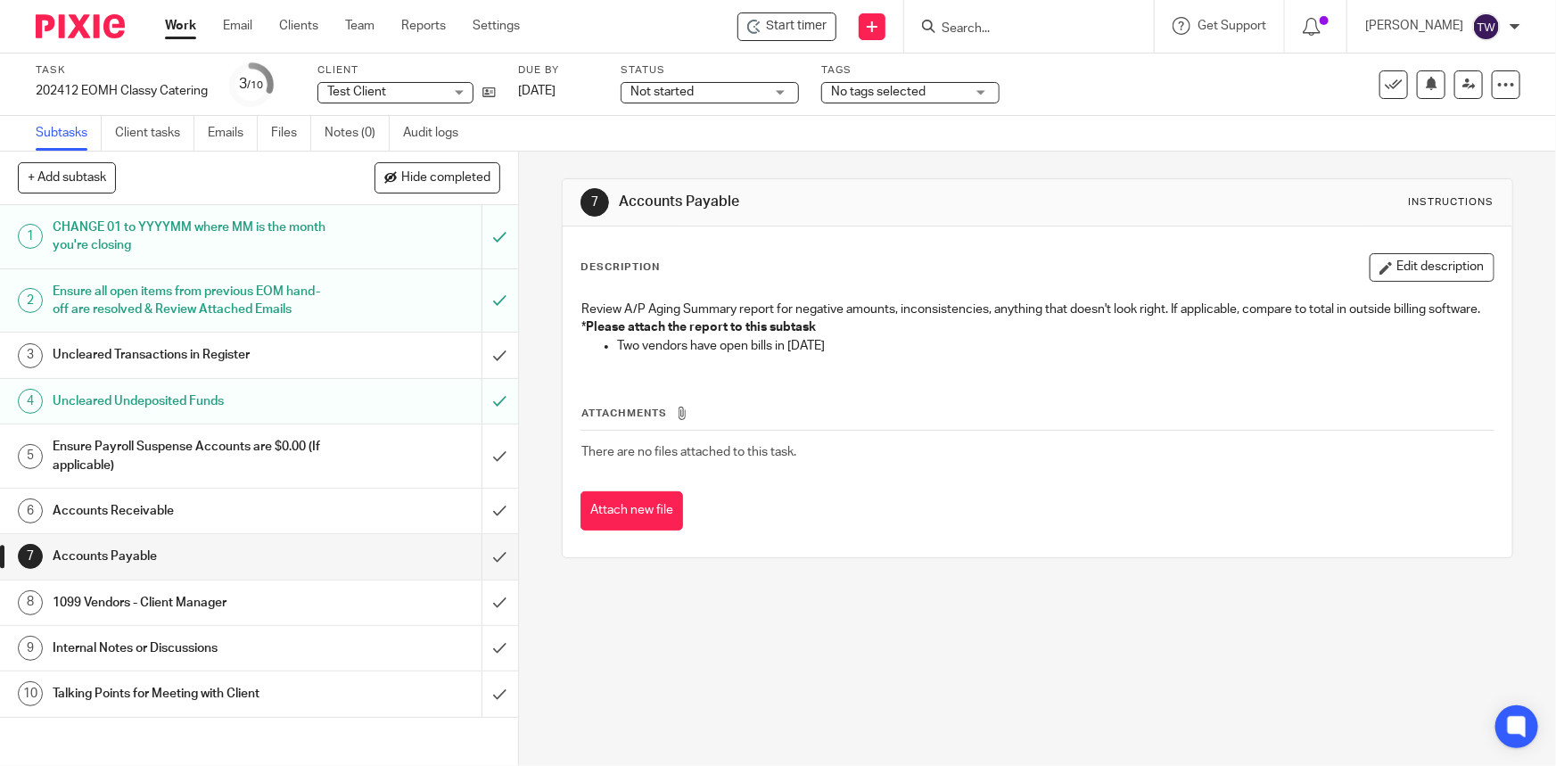
click at [183, 616] on h1 "1099 Vendors - Client Manager" at bounding box center [190, 603] width 274 height 27
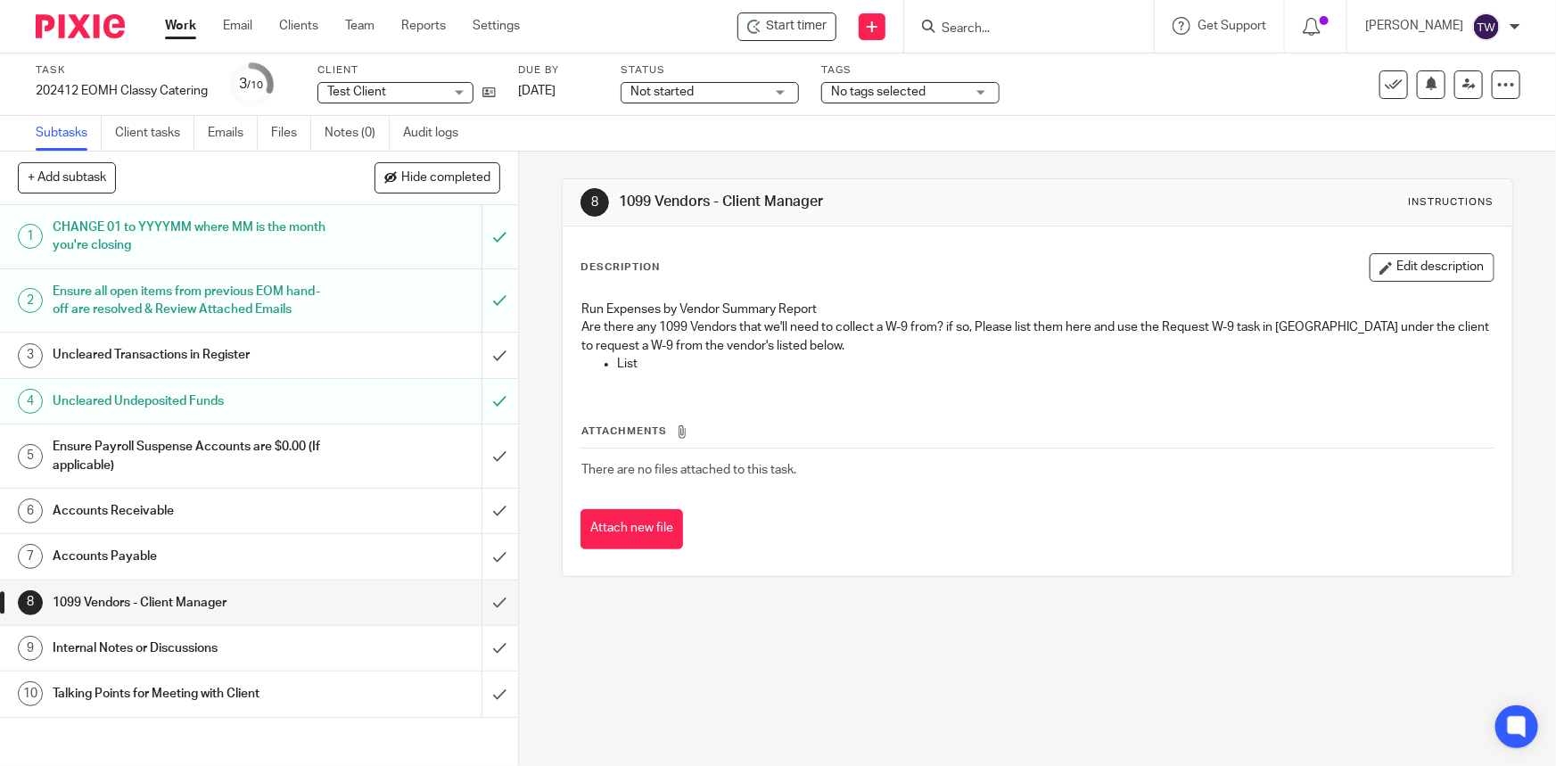
click at [481, 621] on input "submit" at bounding box center [259, 603] width 518 height 45
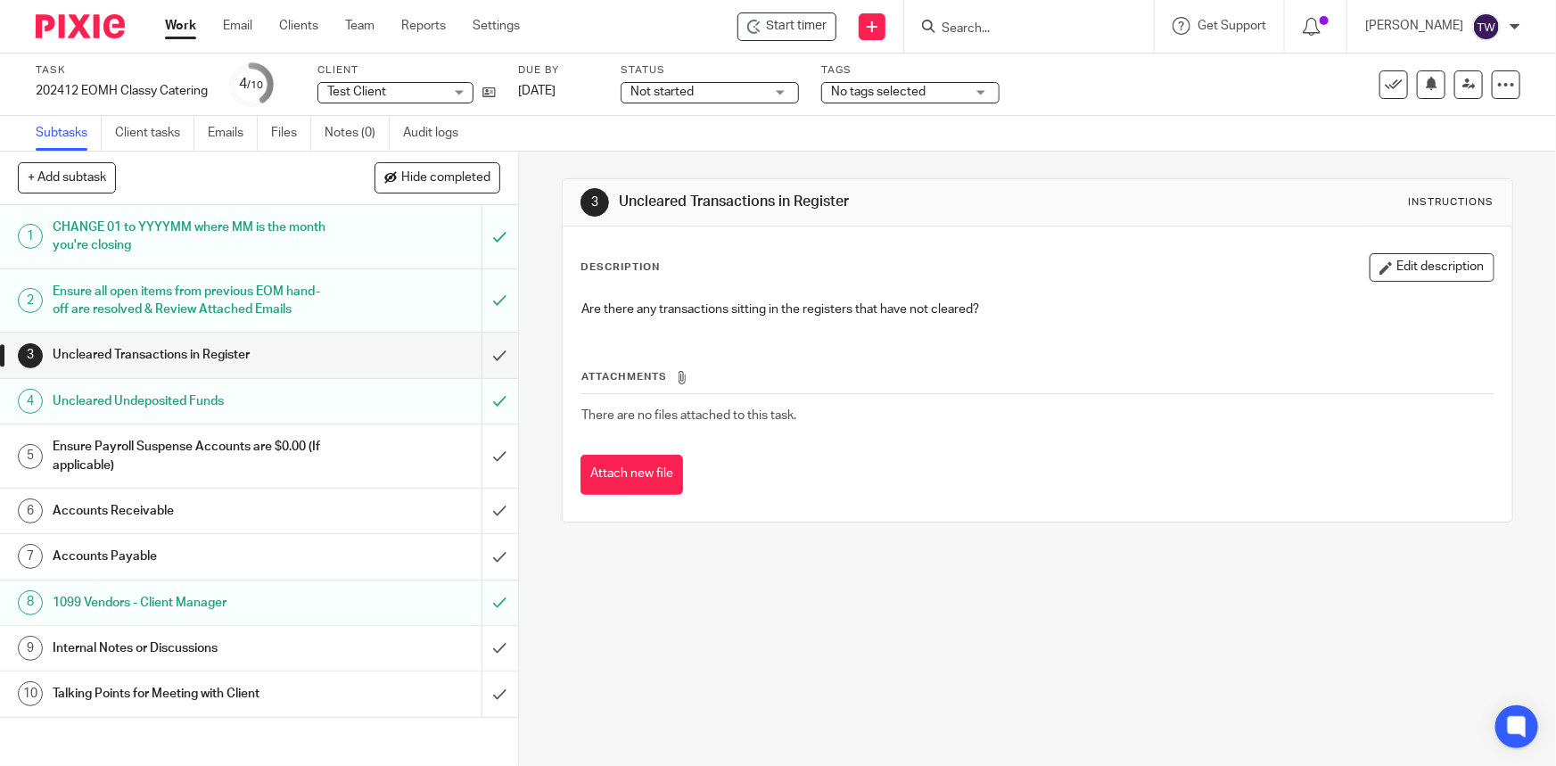
click at [157, 524] on h1 "Accounts Receivable" at bounding box center [190, 511] width 274 height 27
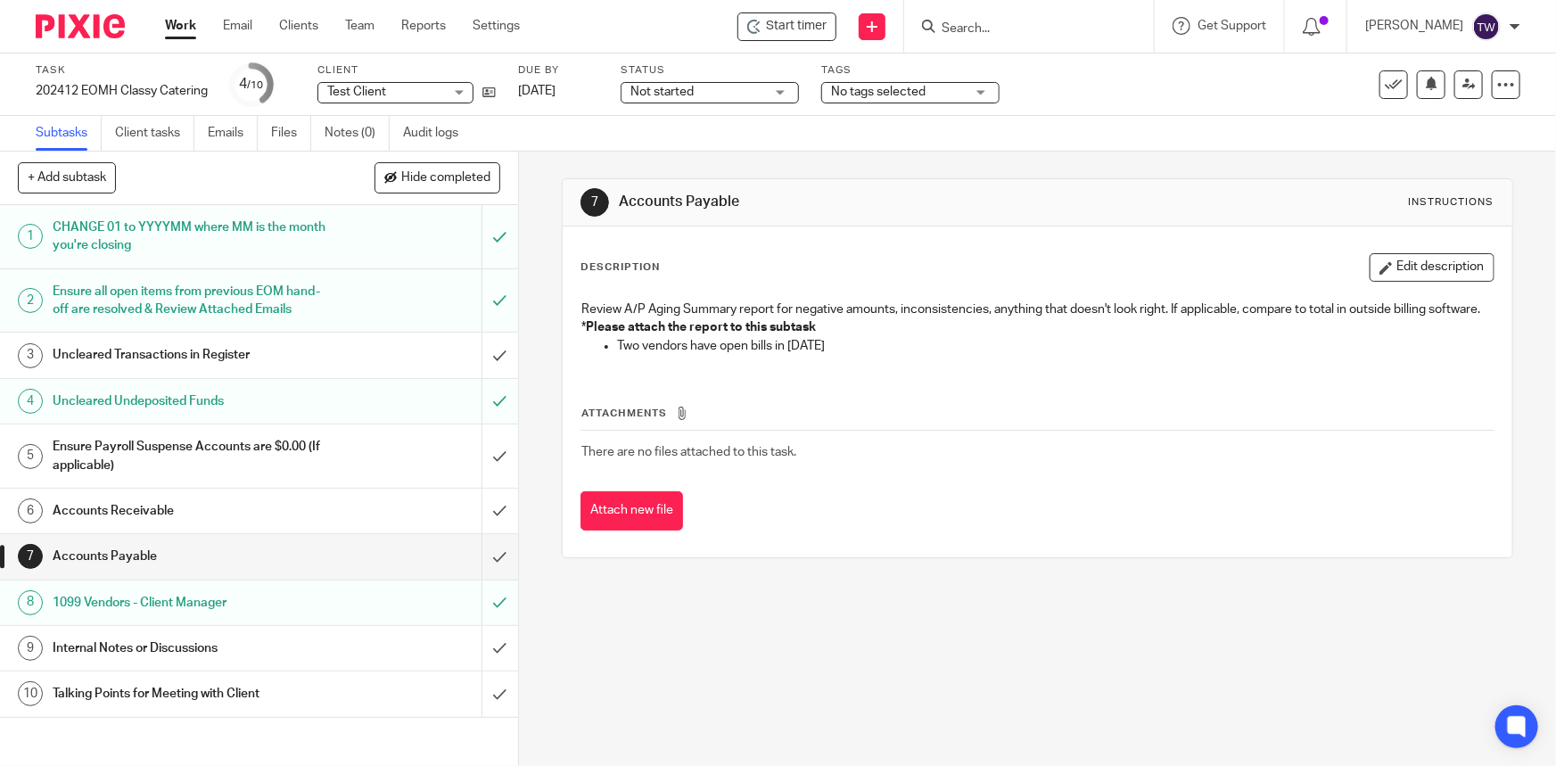
click at [147, 662] on h1 "Internal Notes or Discussions" at bounding box center [190, 648] width 274 height 27
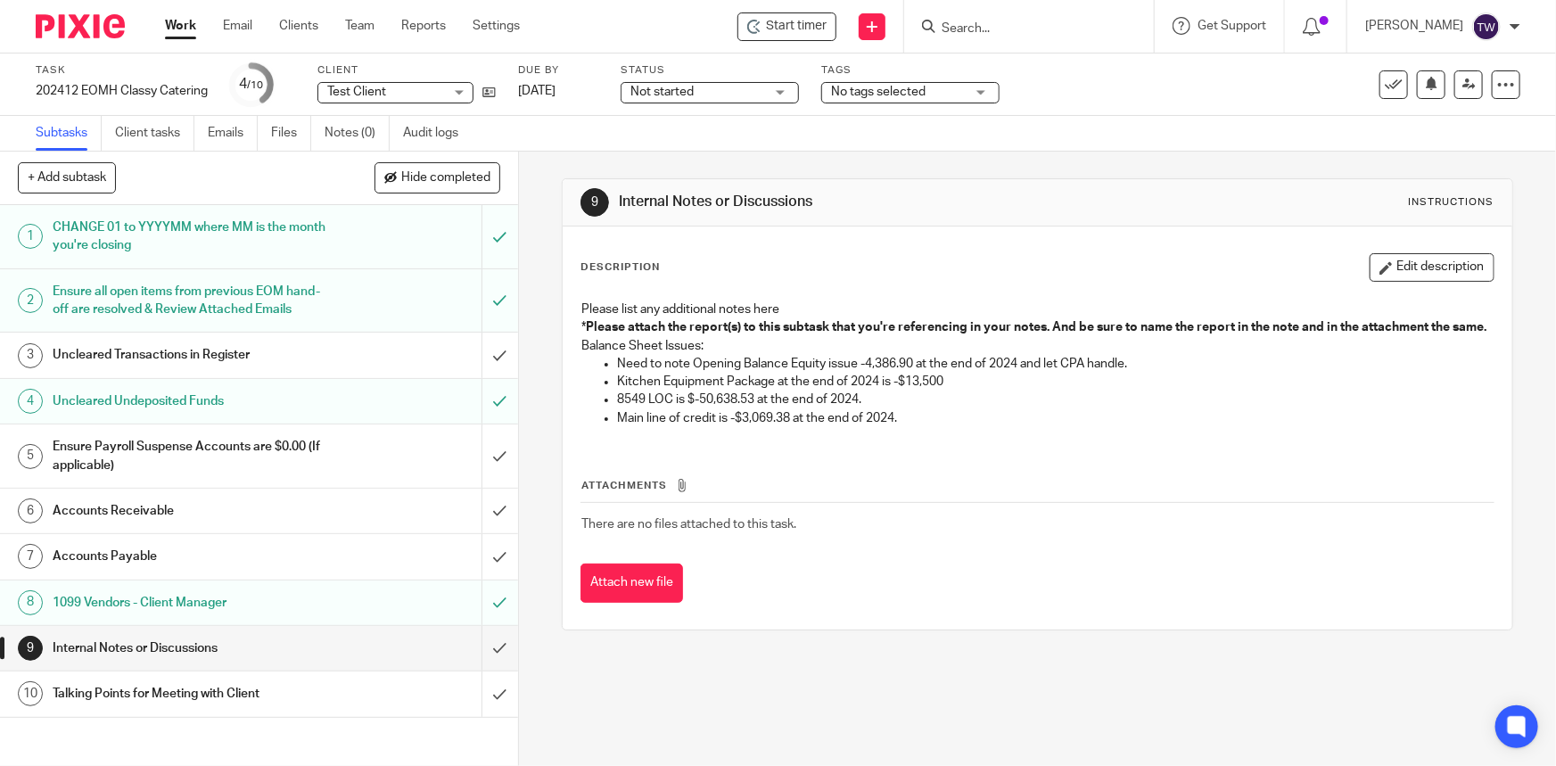
click at [134, 570] on h1 "Accounts Payable" at bounding box center [190, 556] width 274 height 27
